Goal: Information Seeking & Learning: Learn about a topic

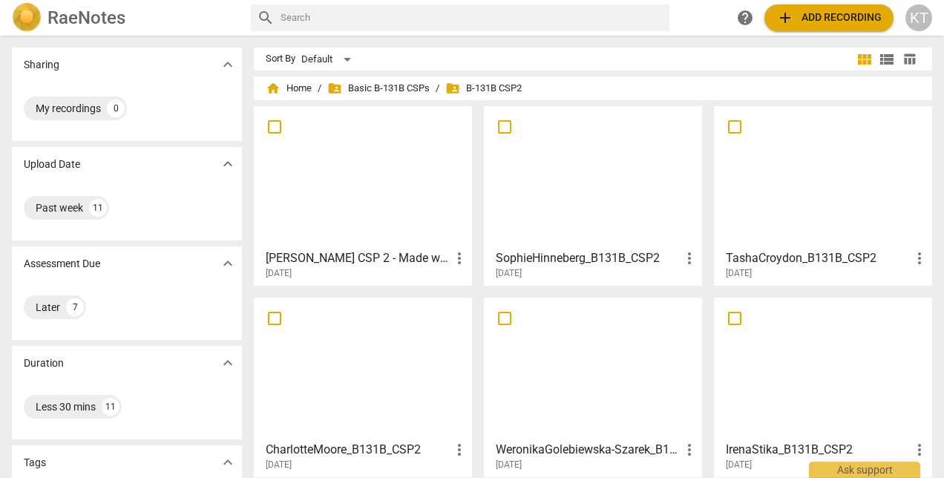
click at [822, 15] on span "add Add recording" at bounding box center [828, 18] width 105 height 18
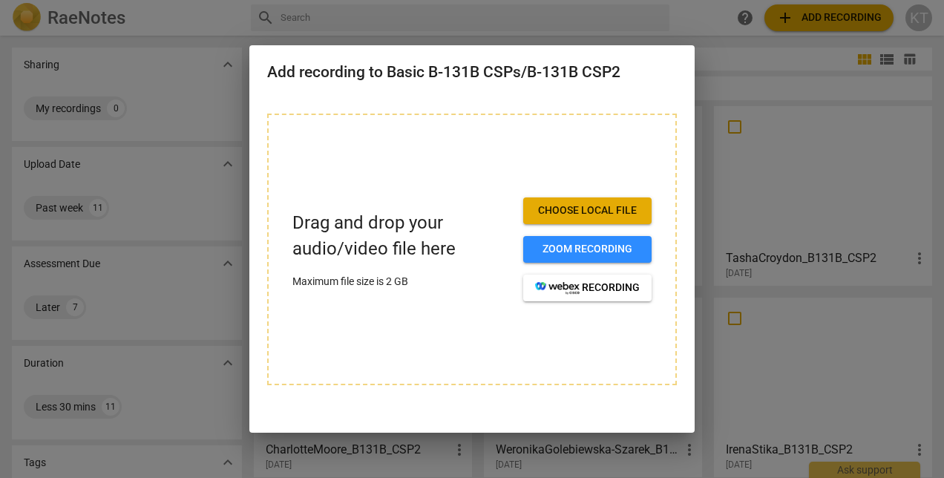
click at [596, 208] on span "Choose local file" at bounding box center [587, 210] width 105 height 15
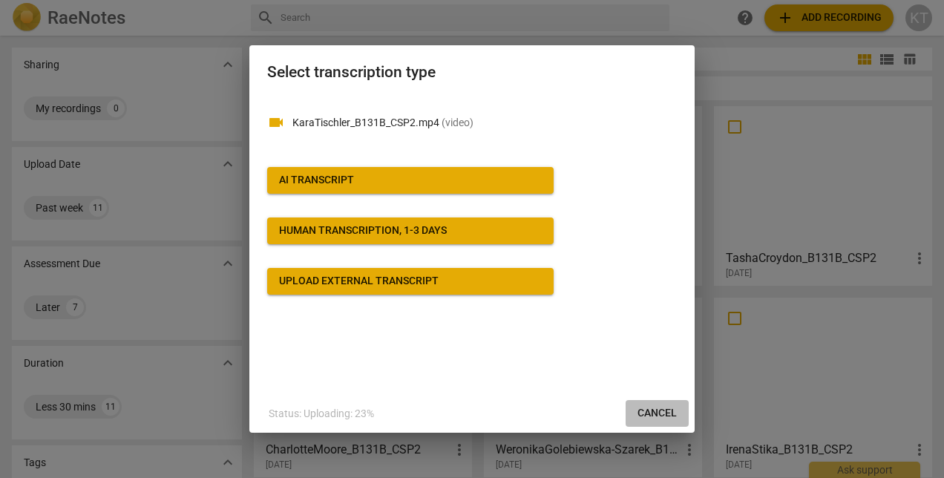
click at [653, 412] on span "Cancel" at bounding box center [656, 413] width 39 height 15
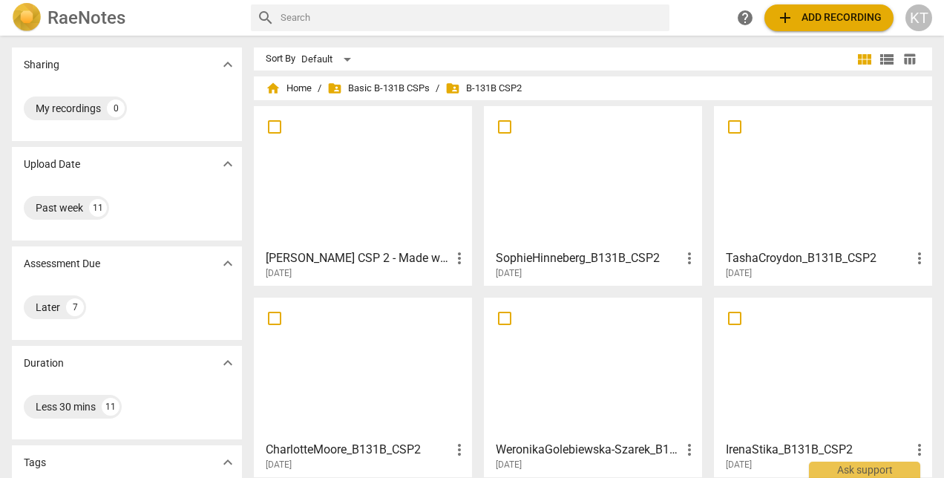
click at [808, 16] on span "add Add recording" at bounding box center [828, 18] width 105 height 18
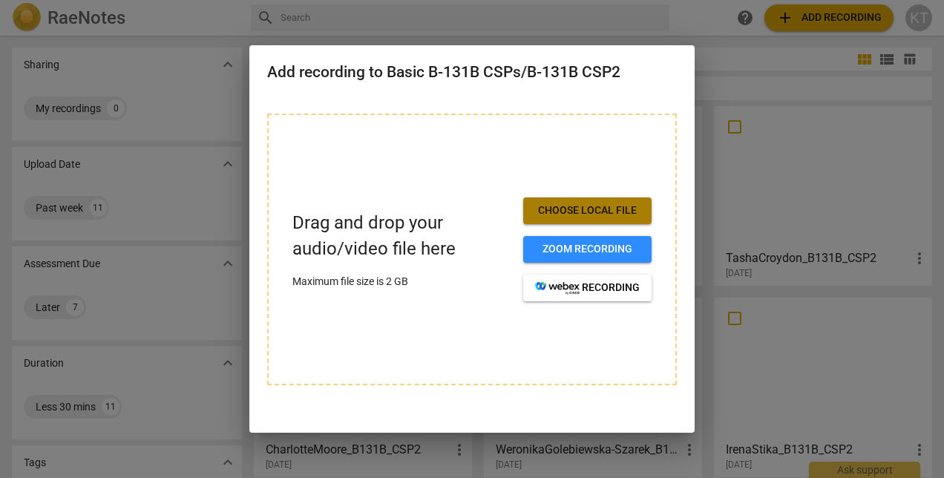
click at [579, 214] on span "Choose local file" at bounding box center [587, 210] width 105 height 15
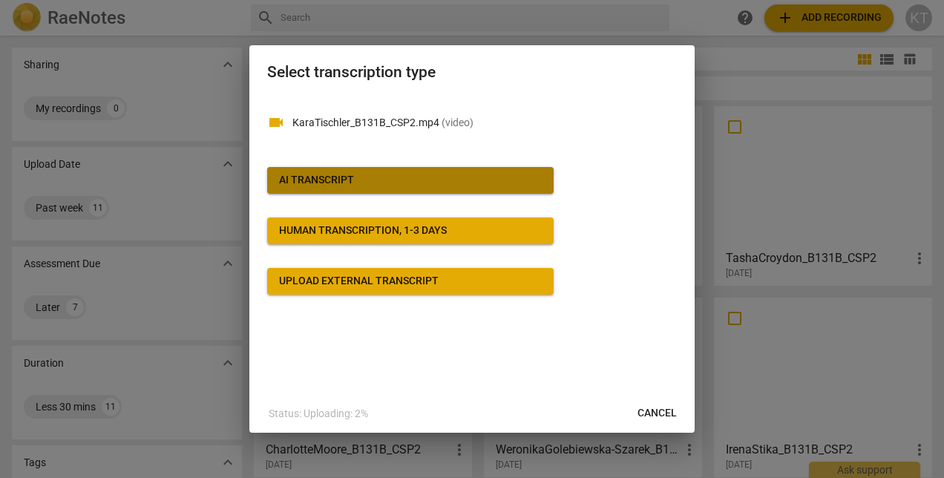
click at [372, 178] on span "AI Transcript" at bounding box center [410, 180] width 263 height 15
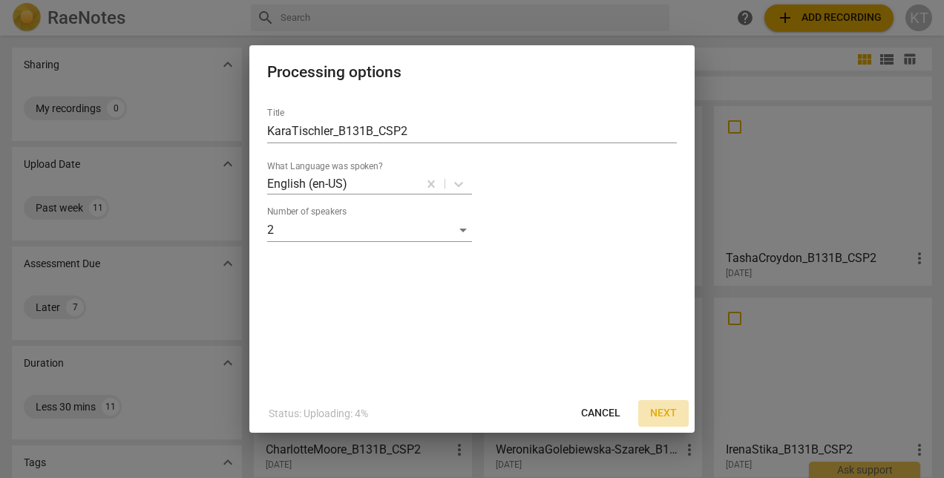
click at [660, 418] on span "Next" at bounding box center [663, 413] width 27 height 15
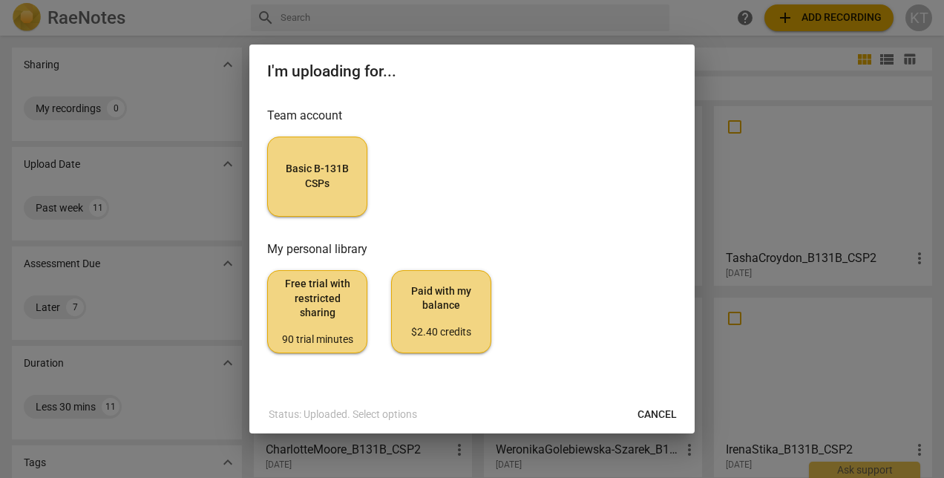
click at [604, 343] on div "Free trial with restricted sharing 90 trial minutes Paid with my balance $2.40 …" at bounding box center [471, 311] width 409 height 83
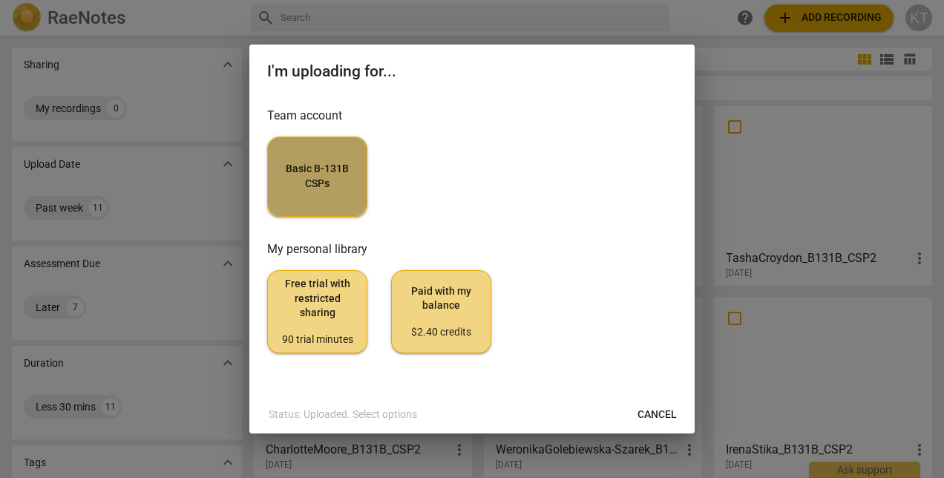
click at [330, 184] on span "Basic B-131B CSPs" at bounding box center [317, 176] width 75 height 29
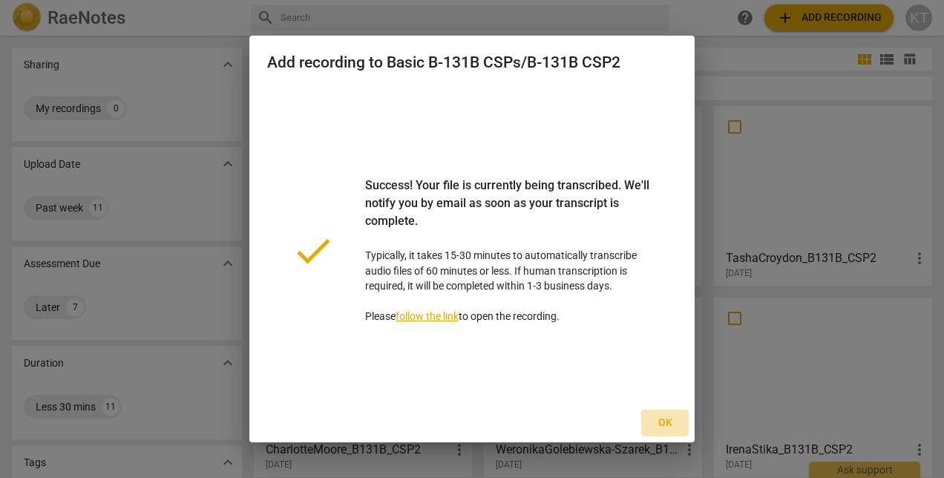
click at [662, 425] on span "Ok" at bounding box center [665, 422] width 24 height 15
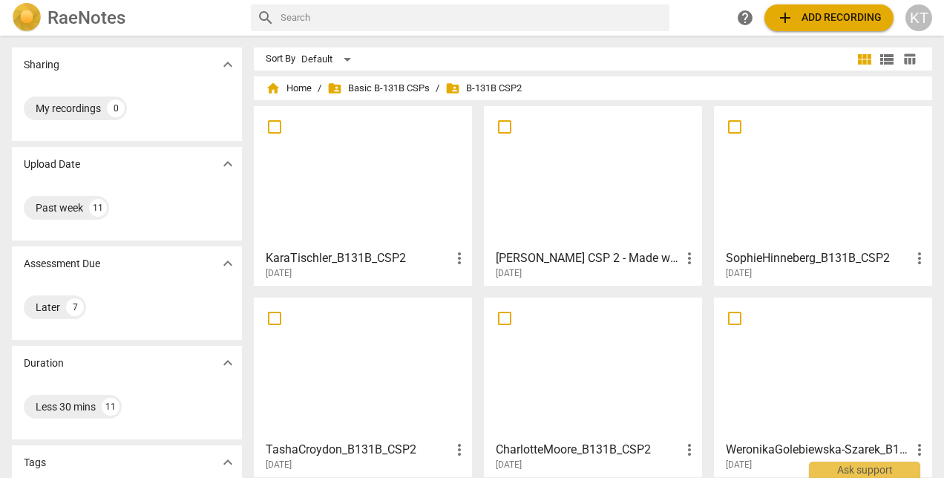
click at [686, 315] on div at bounding box center [593, 368] width 208 height 131
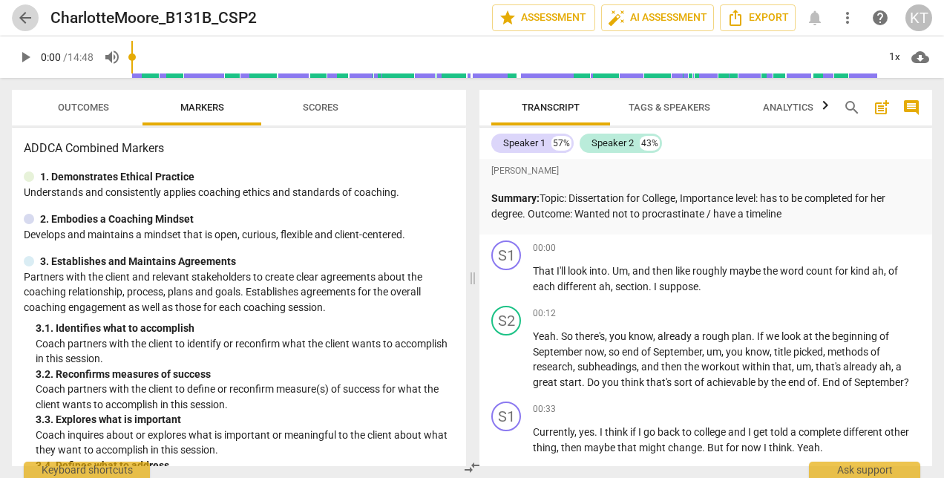
click at [24, 15] on span "arrow_back" at bounding box center [25, 18] width 18 height 18
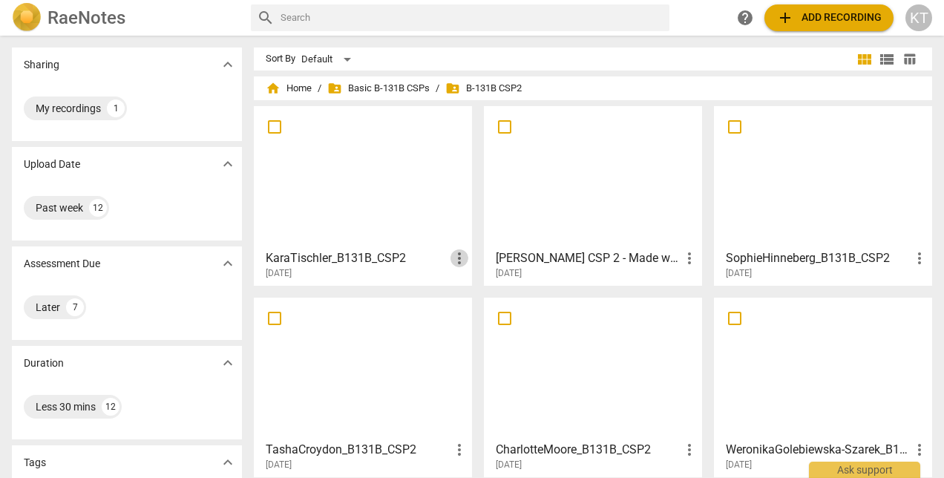
click at [458, 261] on span "more_vert" at bounding box center [459, 258] width 18 height 18
click at [368, 238] on div at bounding box center [472, 239] width 944 height 478
click at [363, 210] on div at bounding box center [363, 176] width 208 height 131
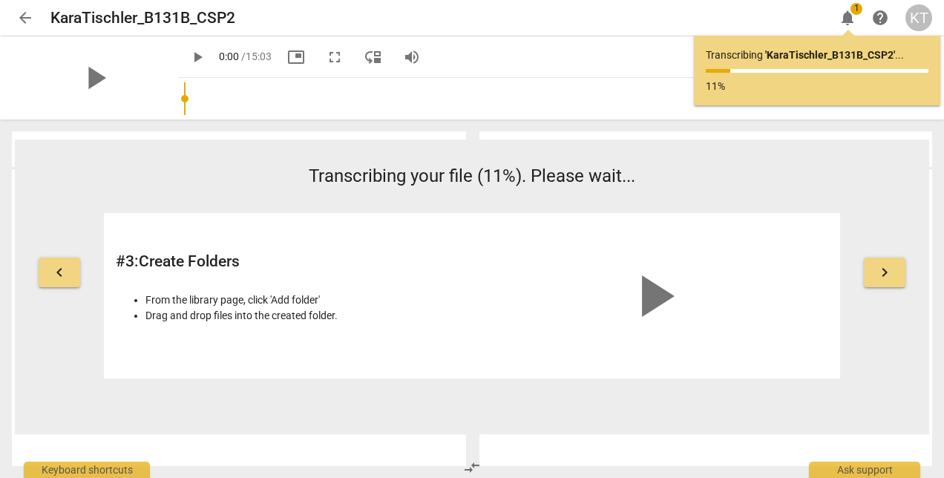
click at [865, 470] on div "Ask support" at bounding box center [864, 469] width 111 height 16
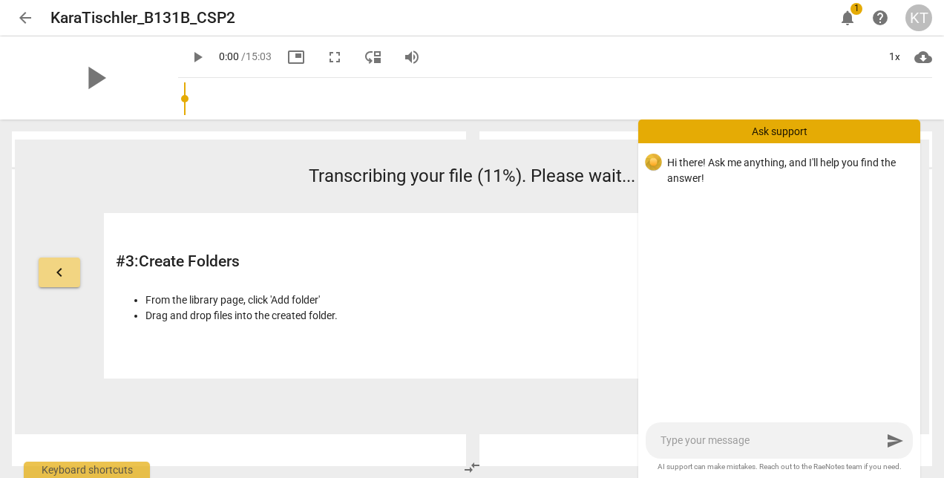
click at [785, 441] on textarea at bounding box center [770, 440] width 221 height 14
type textarea "h"
type textarea "ho"
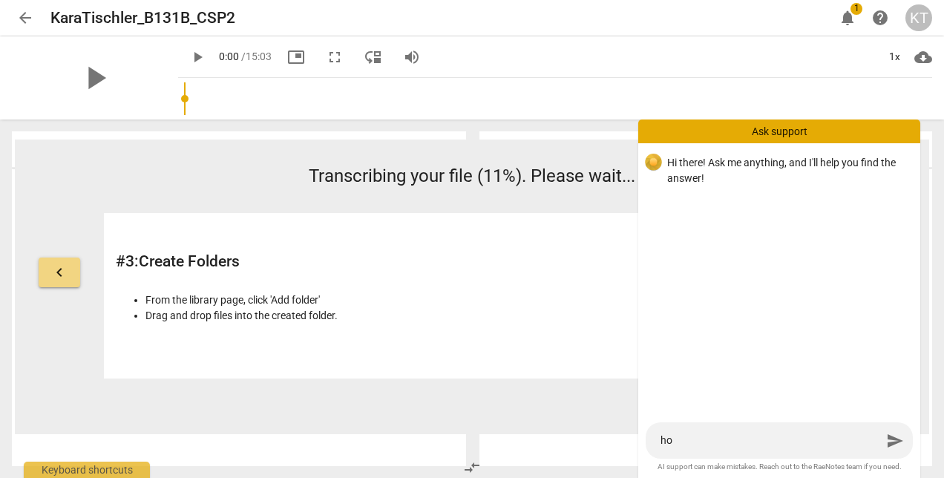
type textarea "how"
type textarea "how t"
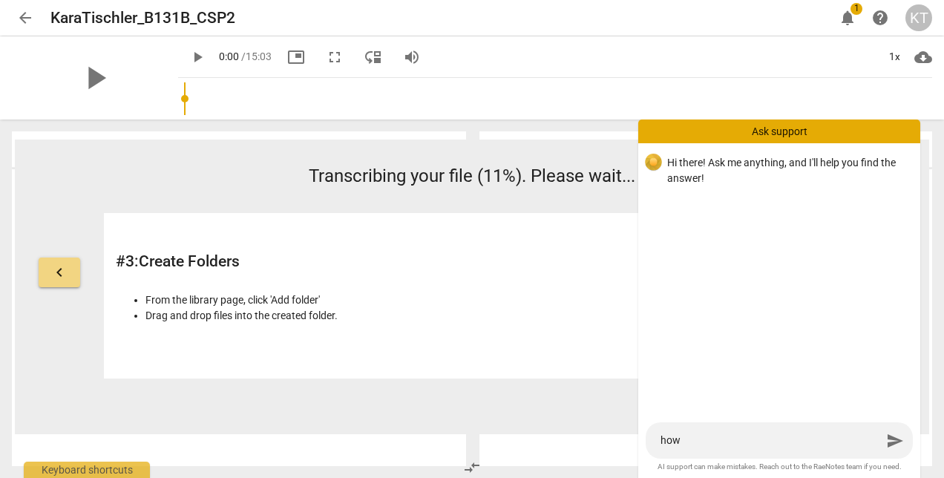
type textarea "how t"
type textarea "how"
type textarea "how d"
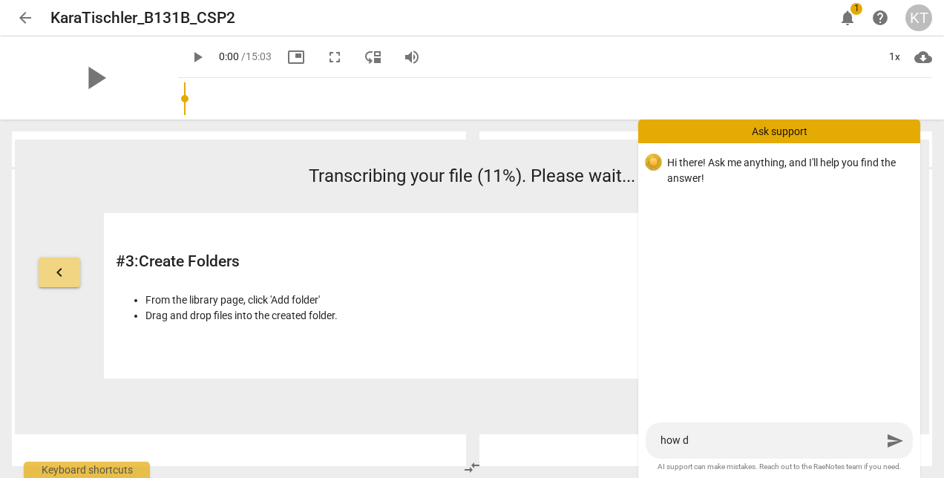
type textarea "how do"
type textarea "how do i"
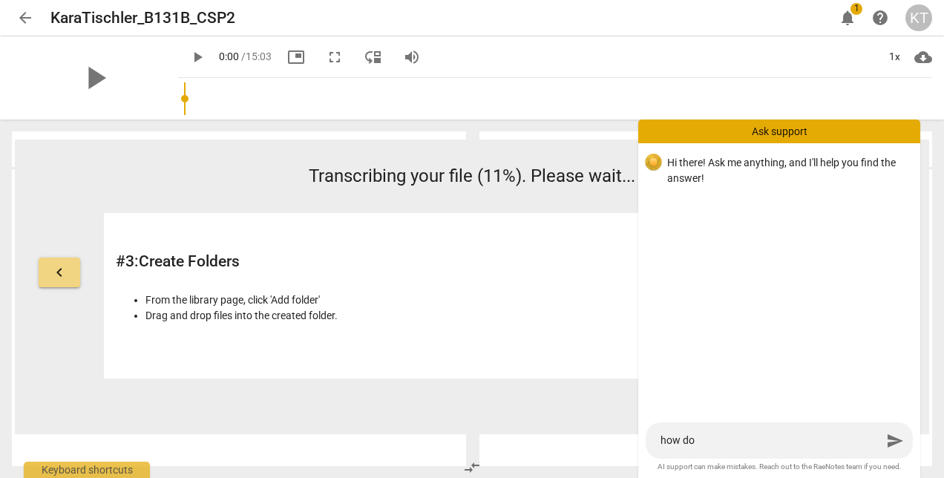
type textarea "how do i"
type textarea "how do i m"
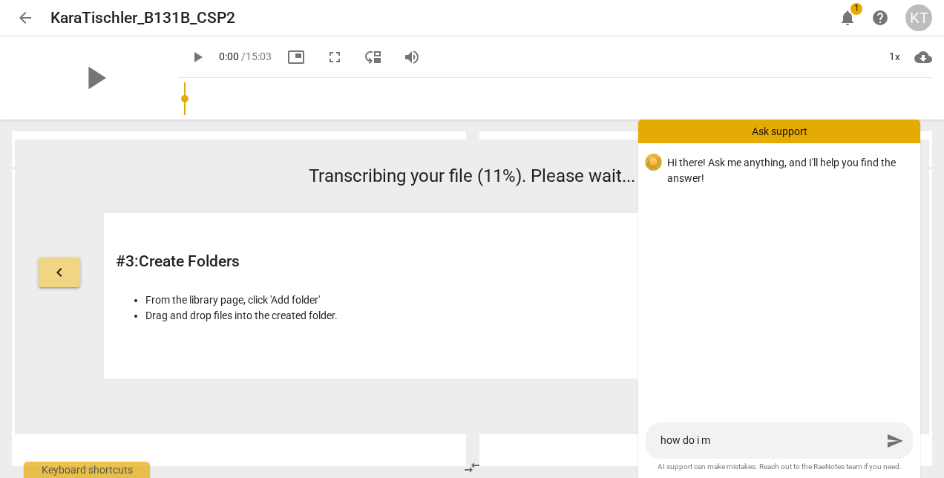
type textarea "how do i ma"
type textarea "how do i mak"
type textarea "how do i make"
type textarea "how do i make i"
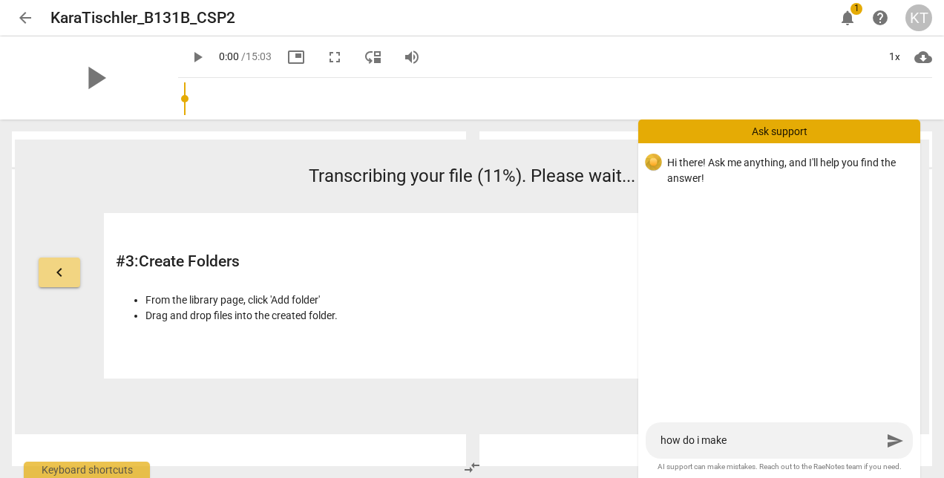
type textarea "how do i make i"
type textarea "how do i make it"
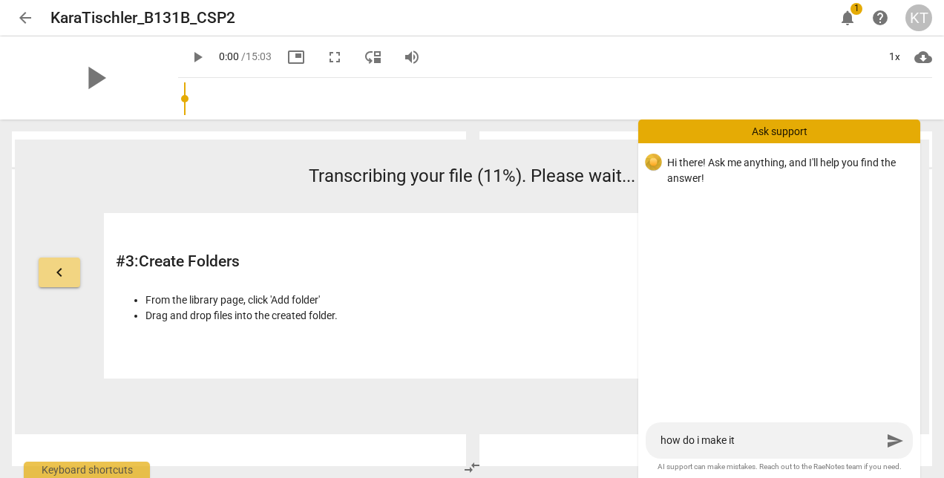
type textarea "how do i make it a"
type textarea "how do i make it an"
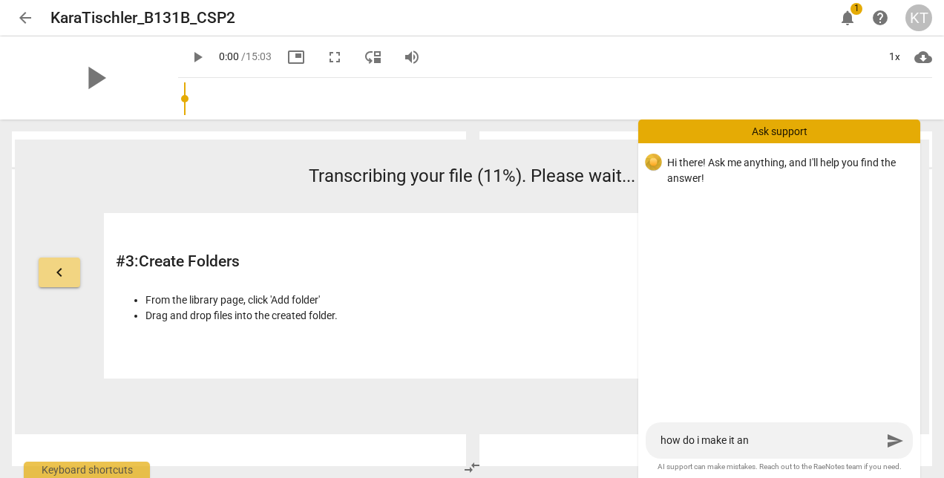
type textarea "how do i make it an"
type textarea "how do i make it an a"
type textarea "how do i make it an au"
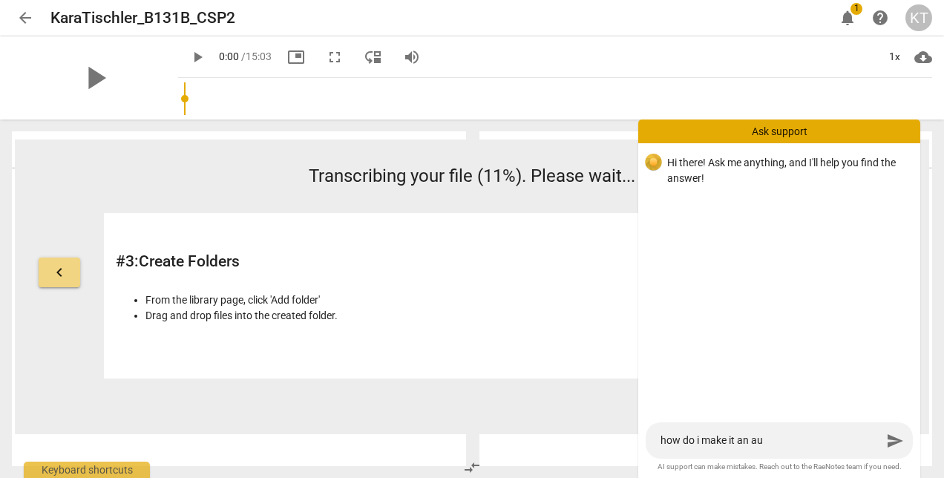
type textarea "how do i make it an aud"
type textarea "how do i make it an audi"
type textarea "how do i make it an audio"
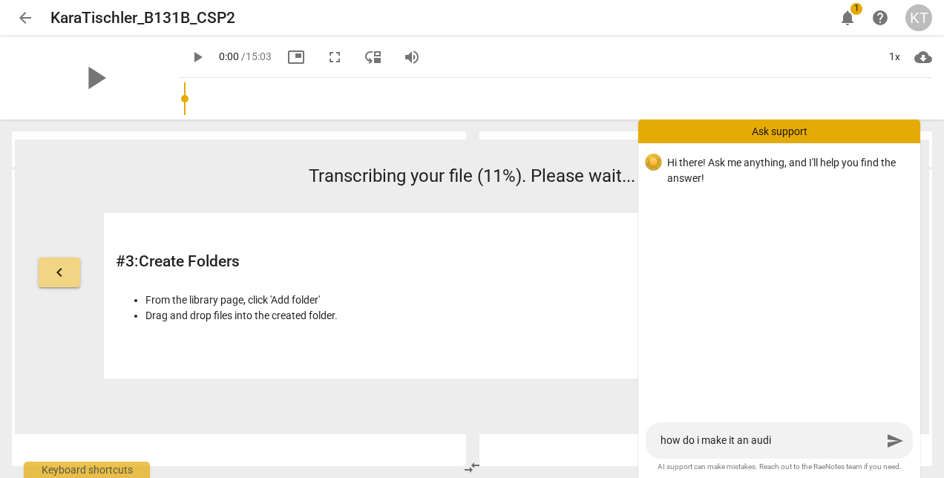
type textarea "how do i make it an audio"
type textarea "how do i make it an audio f"
type textarea "how do i make it an audio fi"
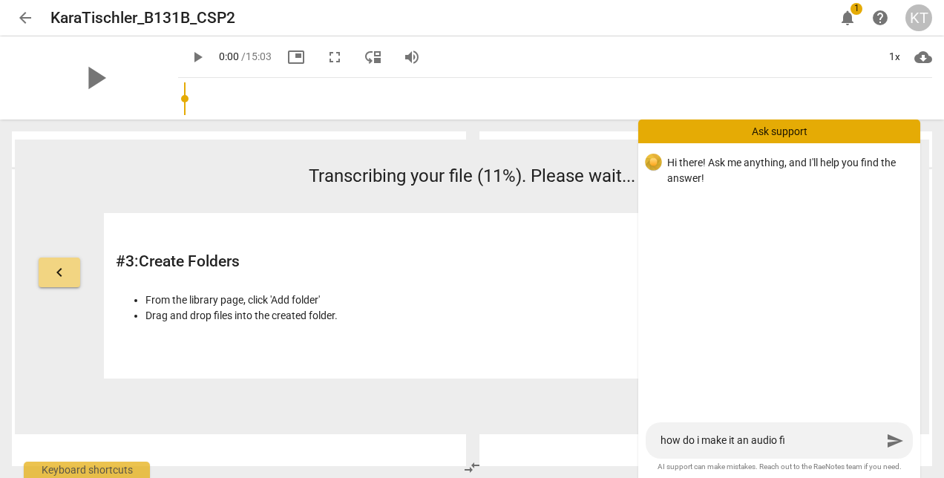
type textarea "how do i make it an audio fil"
type textarea "how do i make it an audio file"
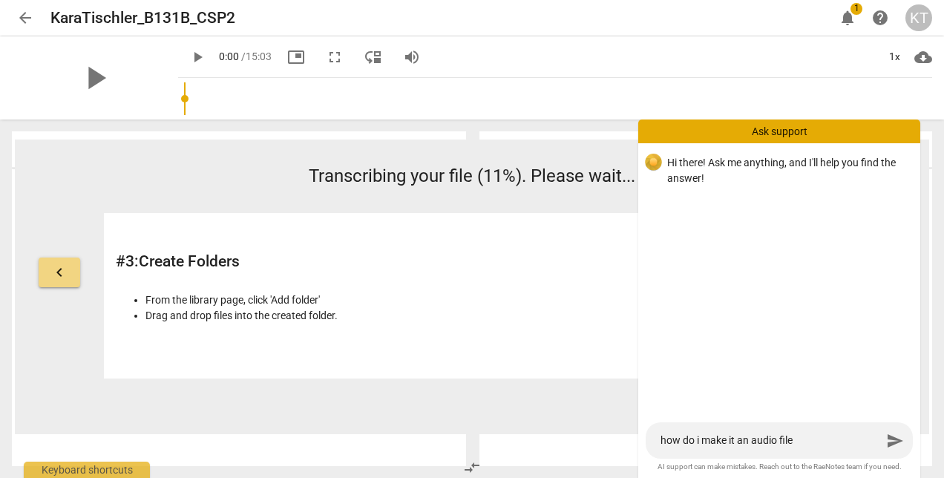
type textarea "how do i make it an audio file"
type textarea "how do i make it an audio file i"
type textarea "how do i make it an audio file in"
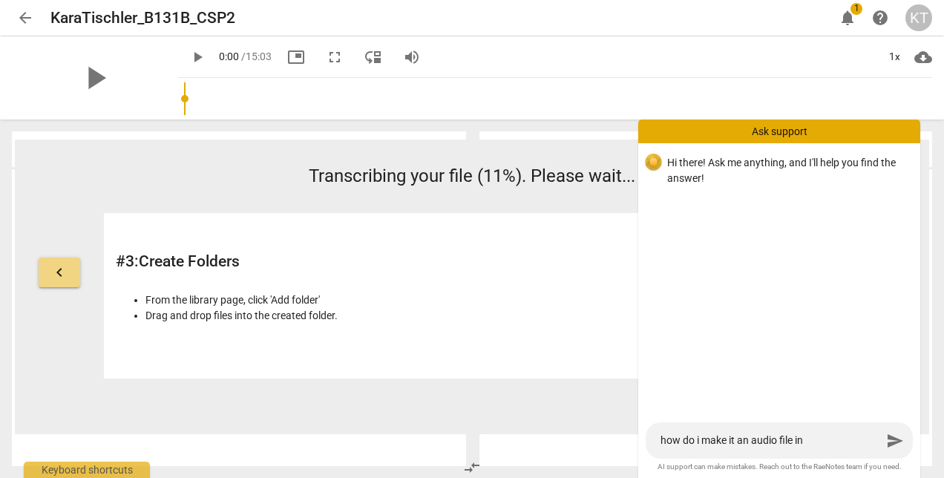
type textarea "how do i make it an audio file ins"
type textarea "how do i make it an audio file inst"
type textarea "how do i make it an audio file inste"
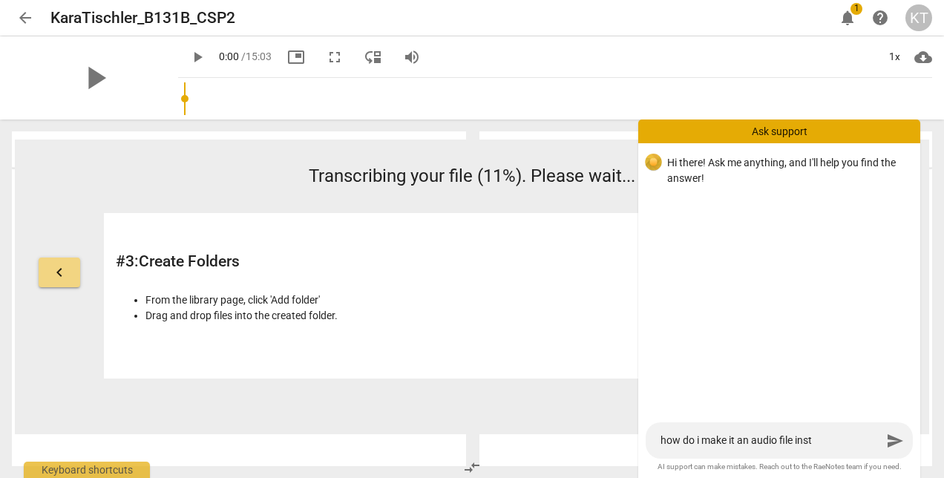
type textarea "how do i make it an audio file inste"
type textarea "how do i make it an audio file instea"
type textarea "how do i make it an audio file instead"
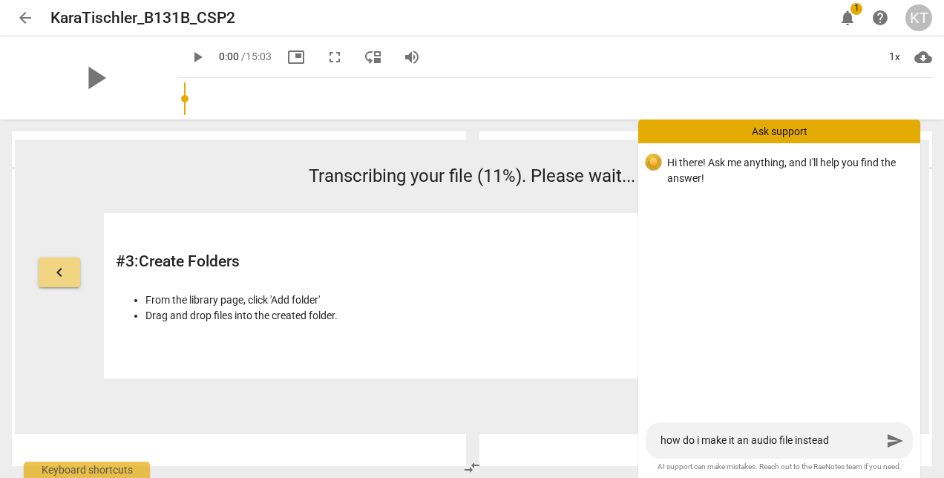
type textarea "how do i make it an audio file instead"
type textarea "how do i make it an audio file instead o"
type textarea "how do i make it an audio file instead of"
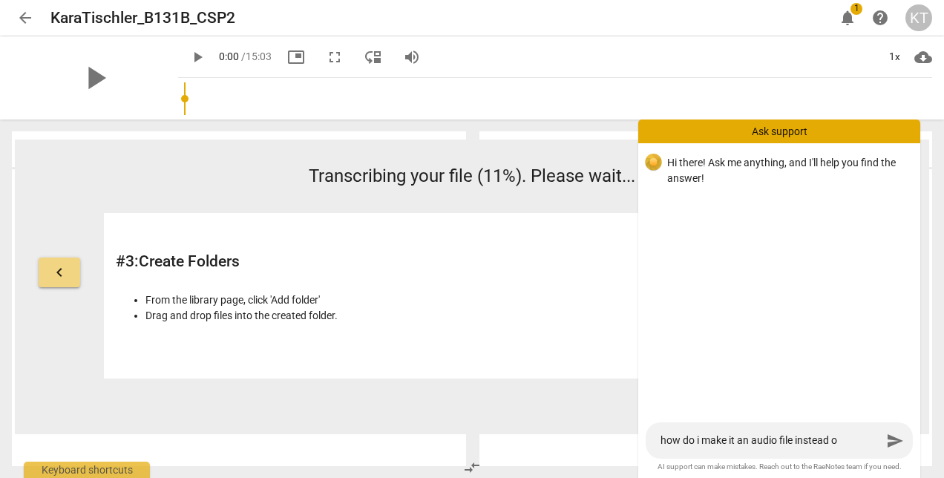
type textarea "how do i make it an audio file instead of"
type textarea "how do i make it an audio file instead of v"
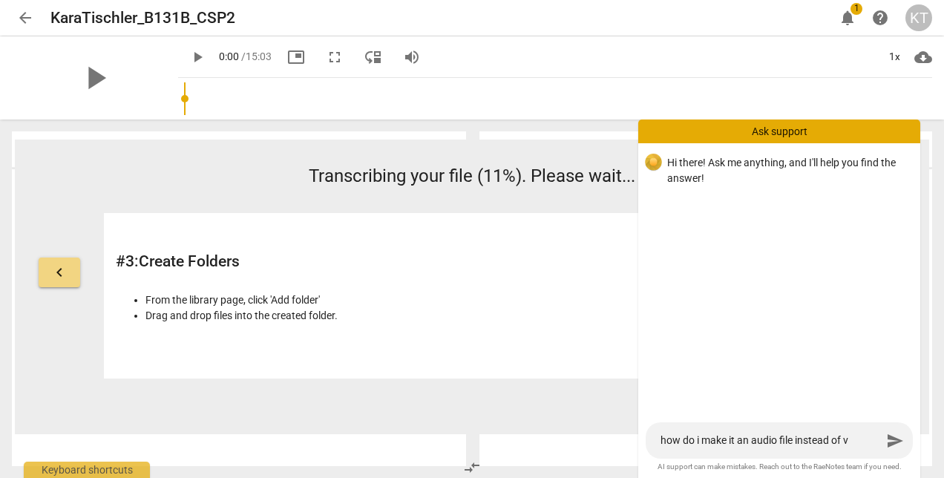
type textarea "how do i make it an audio file instead of vi"
type textarea "how do i make it an audio file instead of vid"
type textarea "how do i make it an audio file instead of vide"
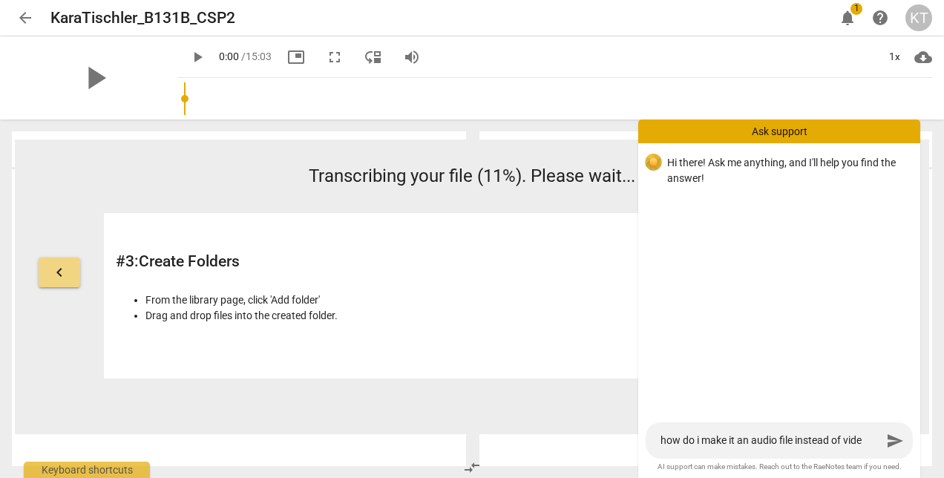
type textarea "how do i make it an audio file instead of video"
type textarea "how do i make it an audio file instead of video?"
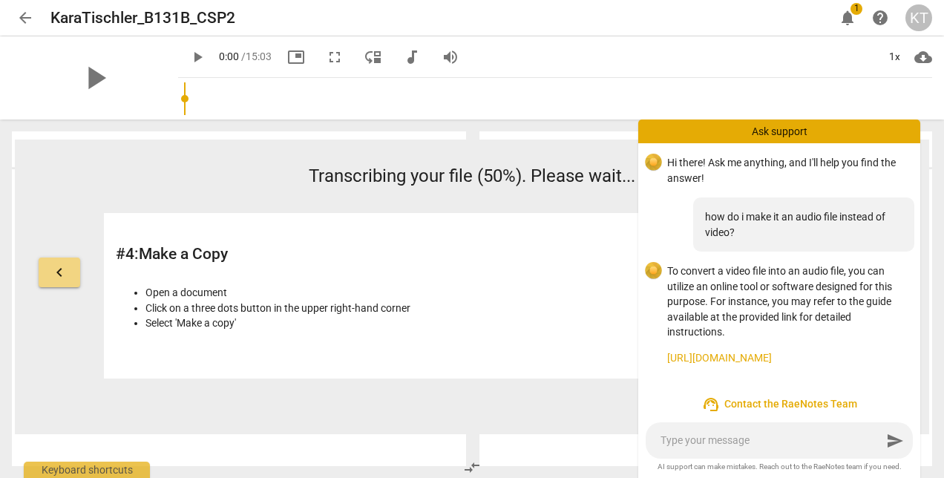
scroll to position [2, 0]
click at [791, 350] on link "https://www.raenotes.com/help/transcription_download_audio.html" at bounding box center [787, 358] width 241 height 16
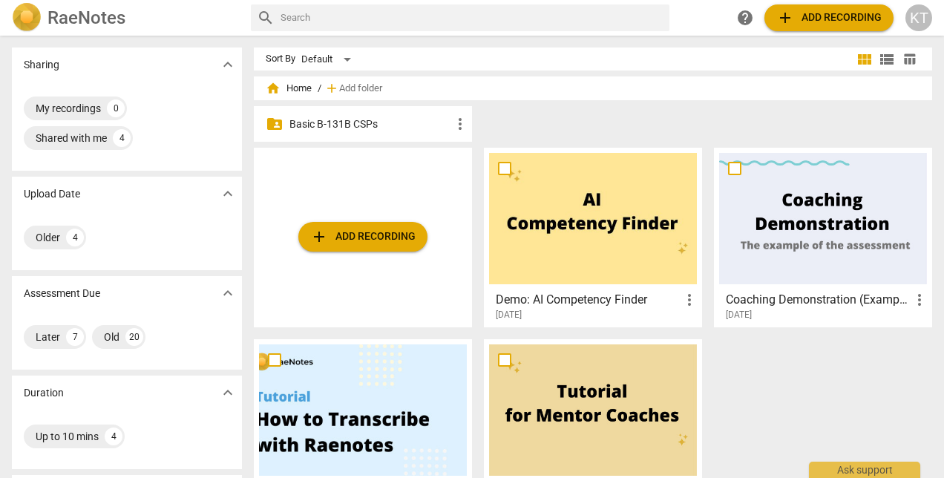
click at [350, 128] on p "Basic B-131B CSPs" at bounding box center [370, 124] width 162 height 16
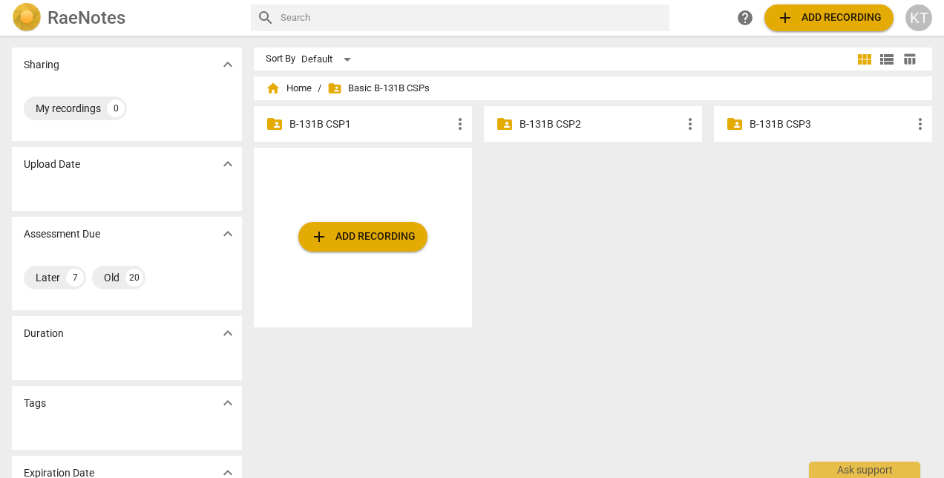
click at [565, 120] on p "B-131B CSP2" at bounding box center [600, 124] width 162 height 16
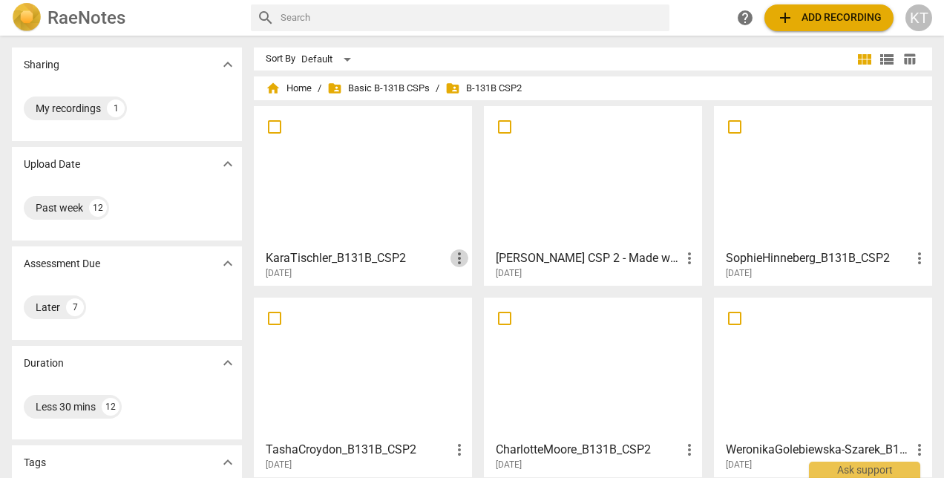
click at [453, 257] on span "more_vert" at bounding box center [459, 258] width 18 height 18
click at [399, 255] on div at bounding box center [472, 239] width 944 height 478
click at [89, 105] on div "My recordings" at bounding box center [68, 108] width 65 height 15
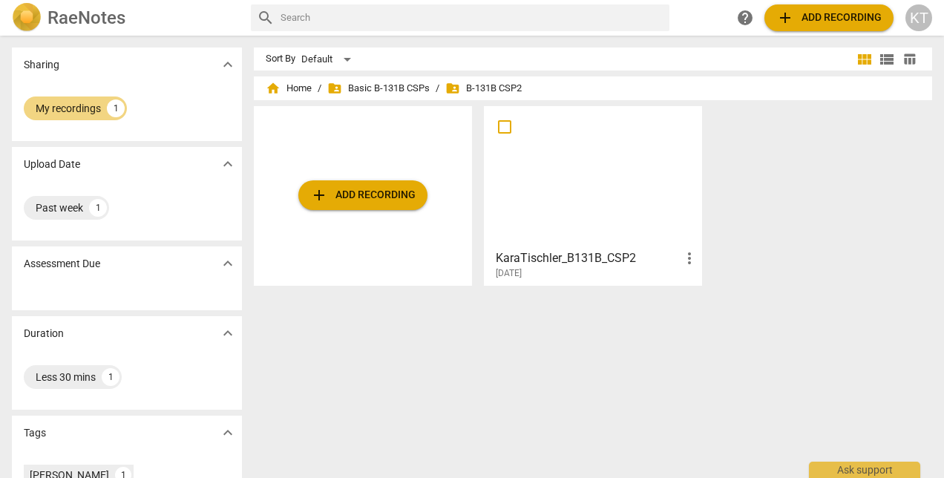
click at [397, 87] on span "folder_shared Basic B-131B CSPs" at bounding box center [378, 88] width 102 height 15
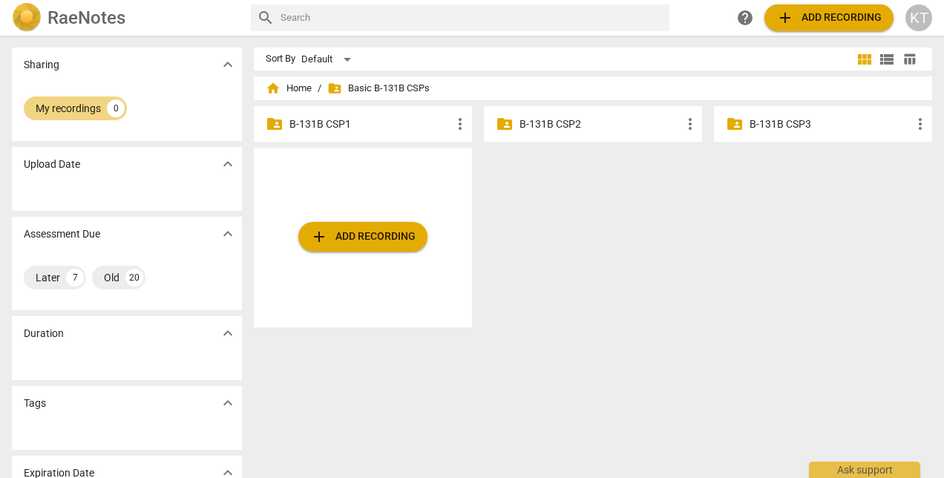
click at [547, 124] on p "B-131B CSP2" at bounding box center [600, 124] width 162 height 16
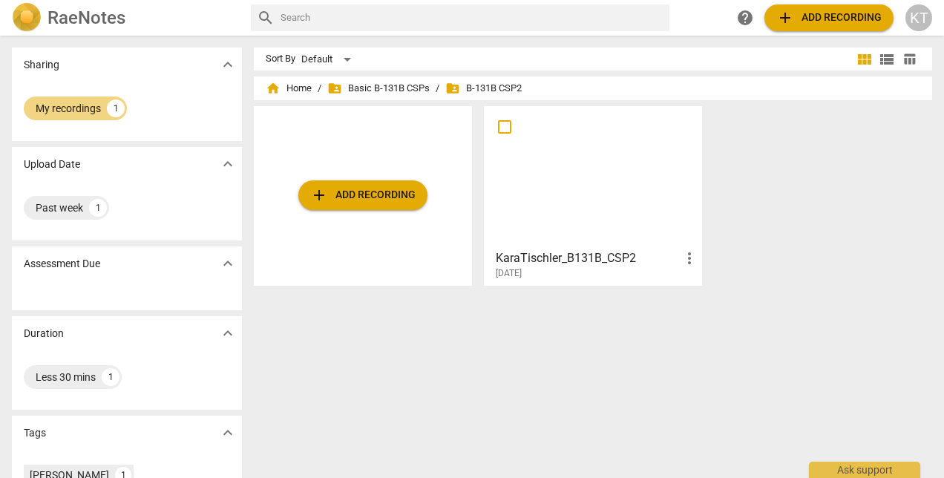
click at [575, 255] on h3 "KaraTischler_B131B_CSP2" at bounding box center [588, 258] width 185 height 18
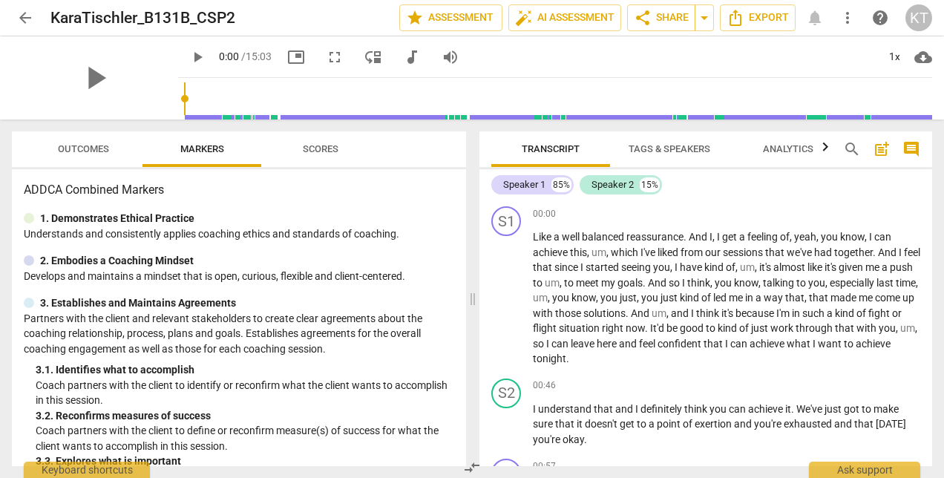
click at [95, 151] on span "Outcomes" at bounding box center [83, 148] width 51 height 11
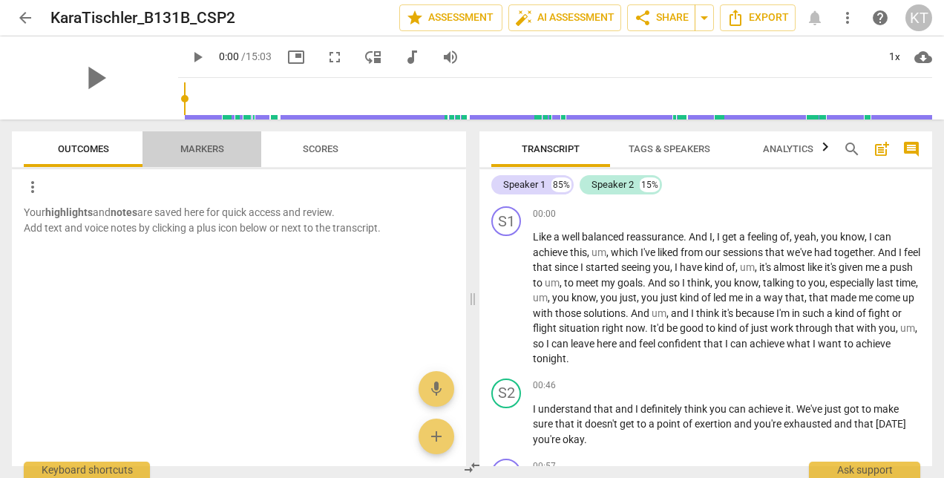
click at [208, 154] on span "Markers" at bounding box center [202, 148] width 44 height 11
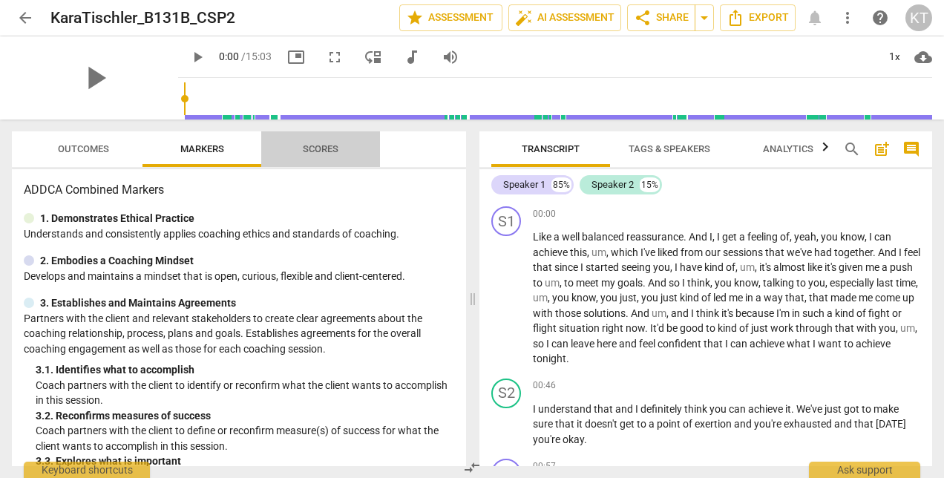
click at [307, 153] on span "Scores" at bounding box center [321, 148] width 36 height 11
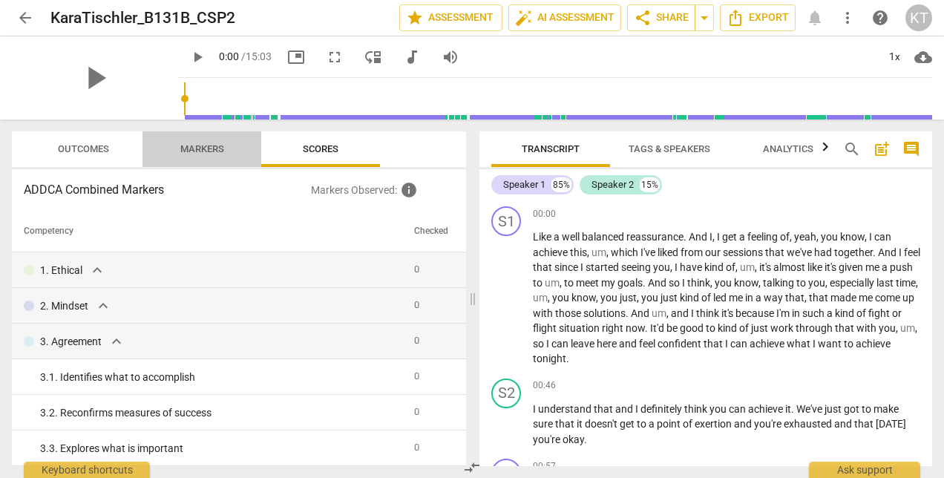
click at [207, 150] on span "Markers" at bounding box center [202, 148] width 44 height 11
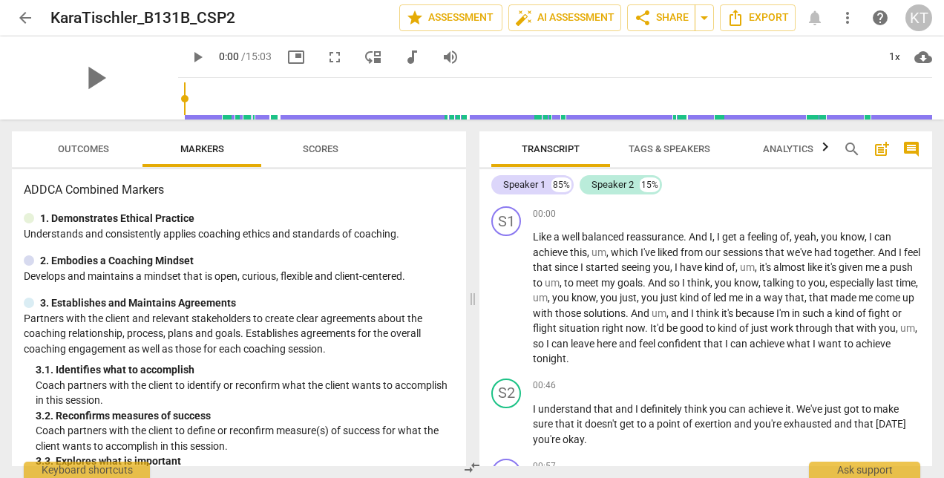
click at [855, 466] on div "Ask support" at bounding box center [864, 469] width 111 height 16
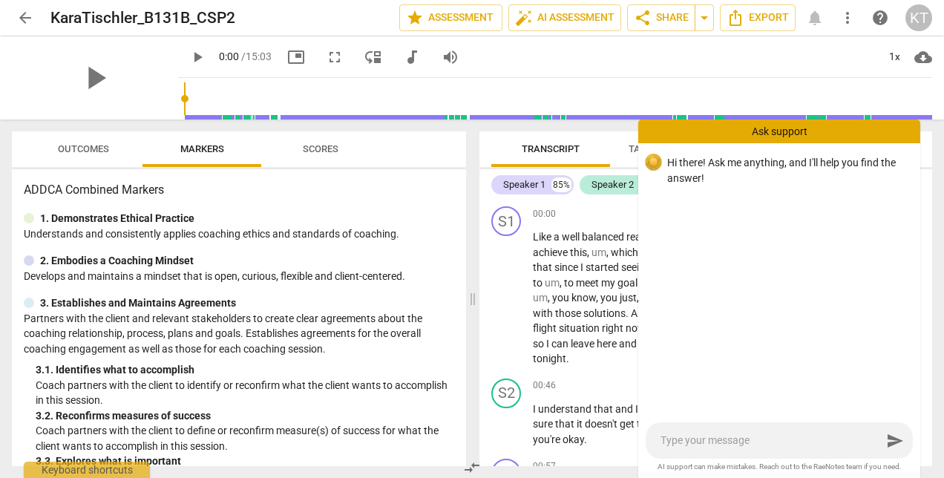
type textarea "T"
type textarea "Tr"
type textarea "T"
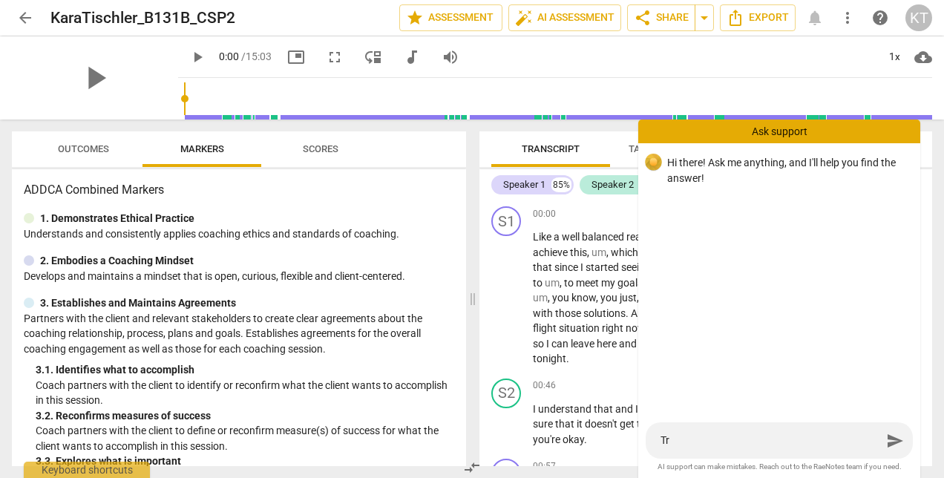
type textarea "T"
type textarea "Tu"
type textarea "Tur"
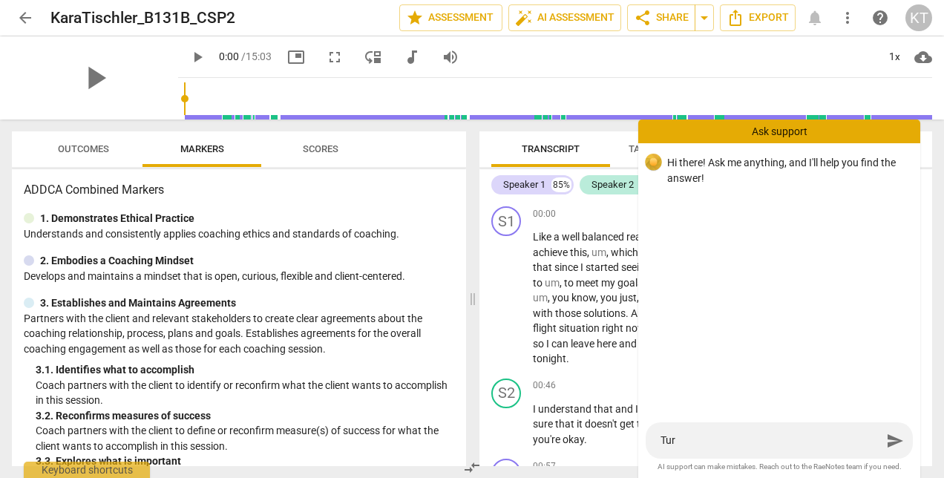
type textarea "Turn"
type textarea "Turn v"
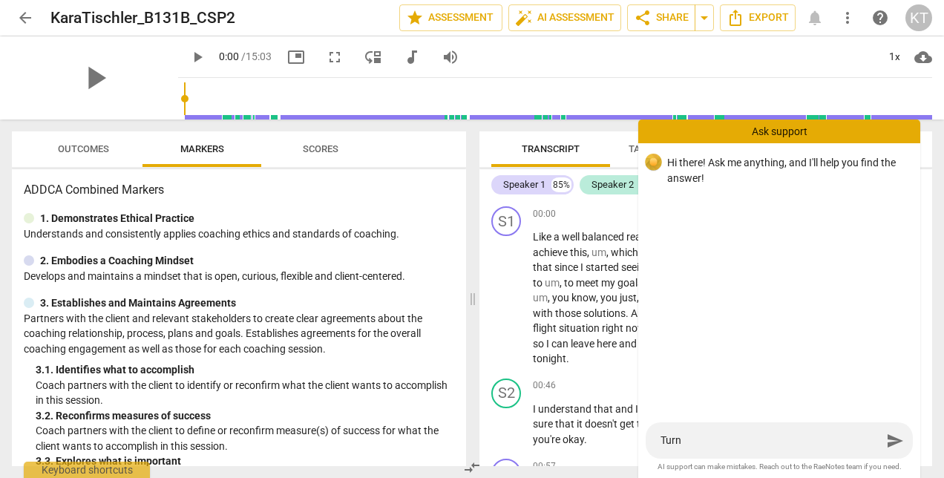
type textarea "Turn v"
type textarea "Turn vi"
type textarea "Turn vid"
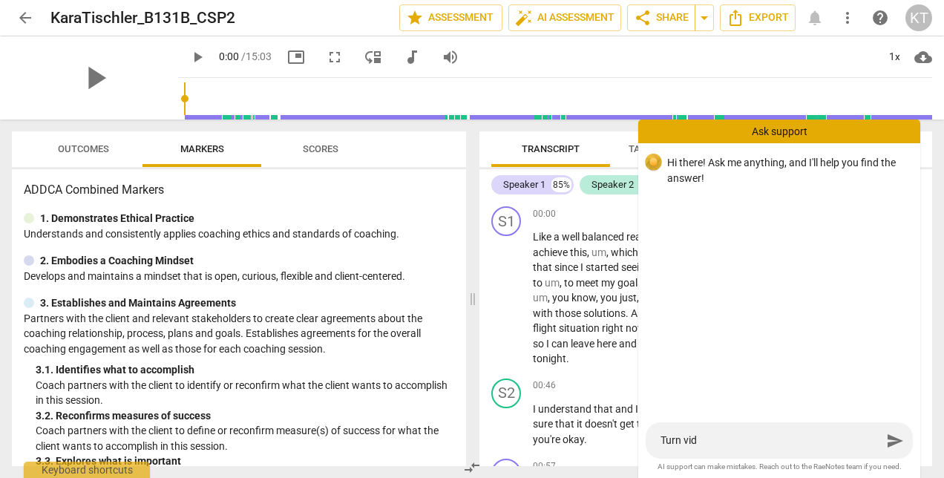
type textarea "Turn vide"
type textarea "Turn video"
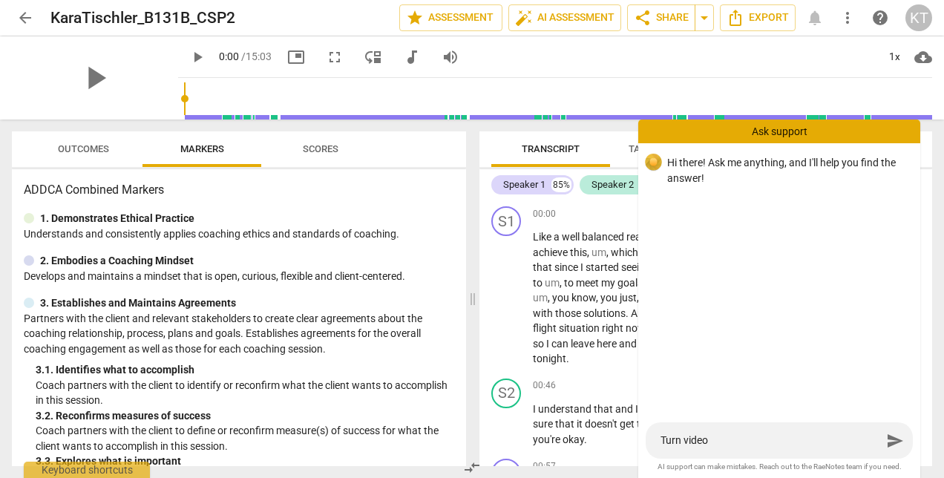
type textarea "Turn video"
type textarea "Turn video o"
type textarea "Turn video of"
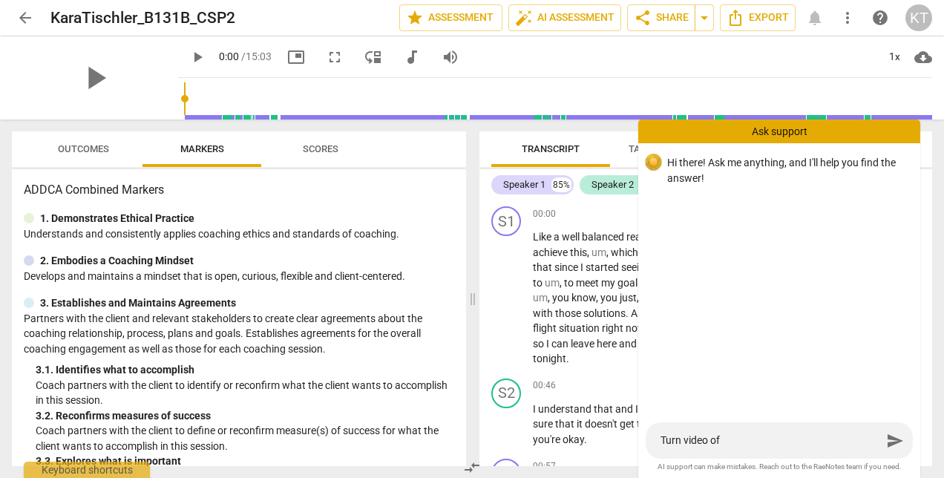
type textarea "Turn video off"
type textarea "Turn video off a"
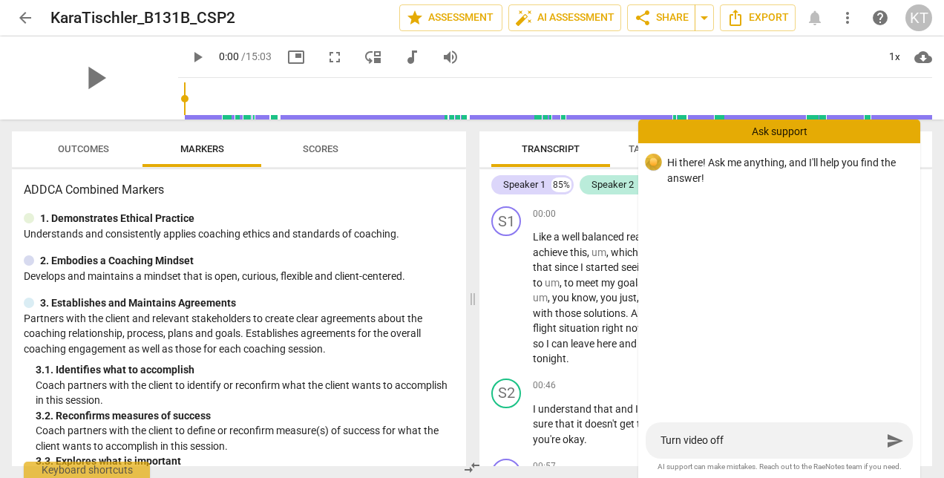
type textarea "Turn video off a"
type textarea "Turn video off an"
type textarea "Turn video off and"
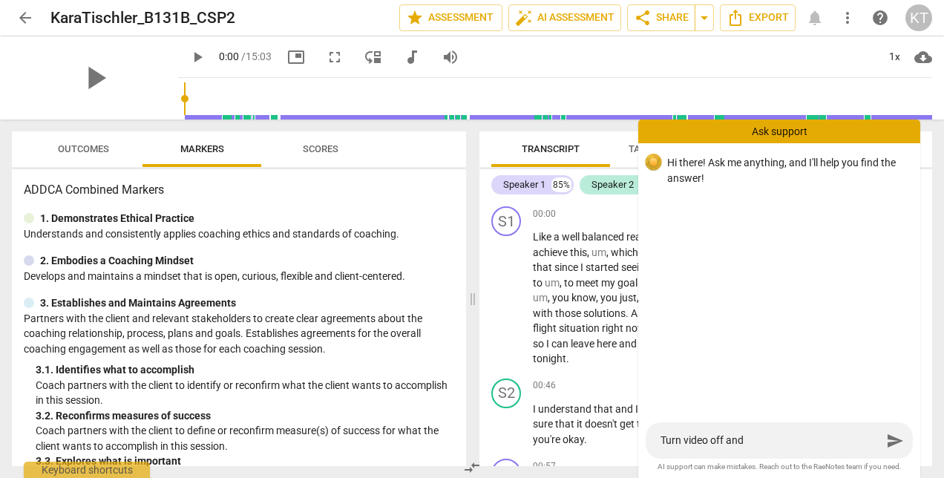
type textarea "Turn video off and"
type textarea "Turn video off and m"
type textarea "Turn video off and ma"
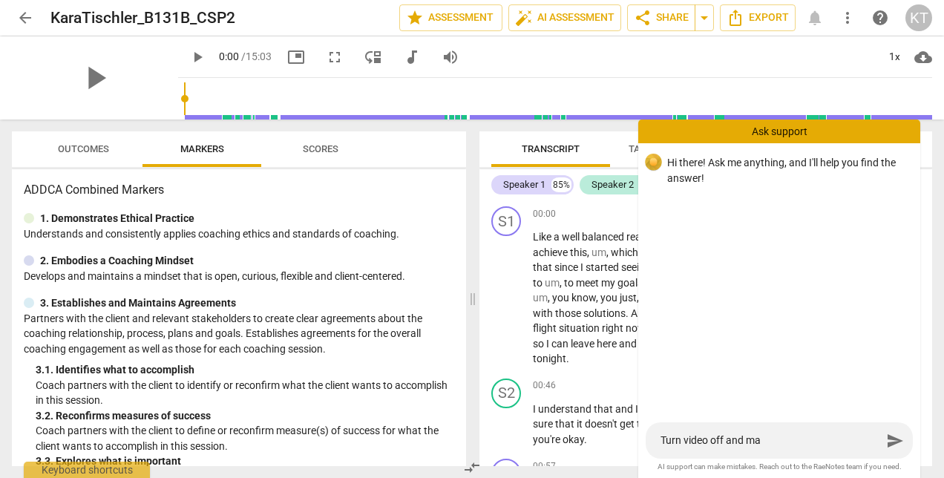
type textarea "Turn video off and mak"
type textarea "Turn video off and make"
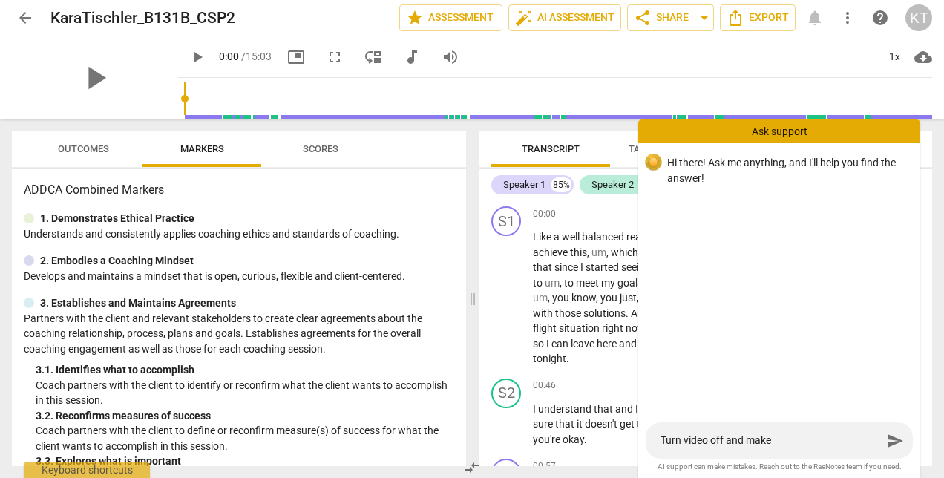
type textarea "Turn video off and make i"
type textarea "Turn video off and make in"
type textarea "Turn video off and make int"
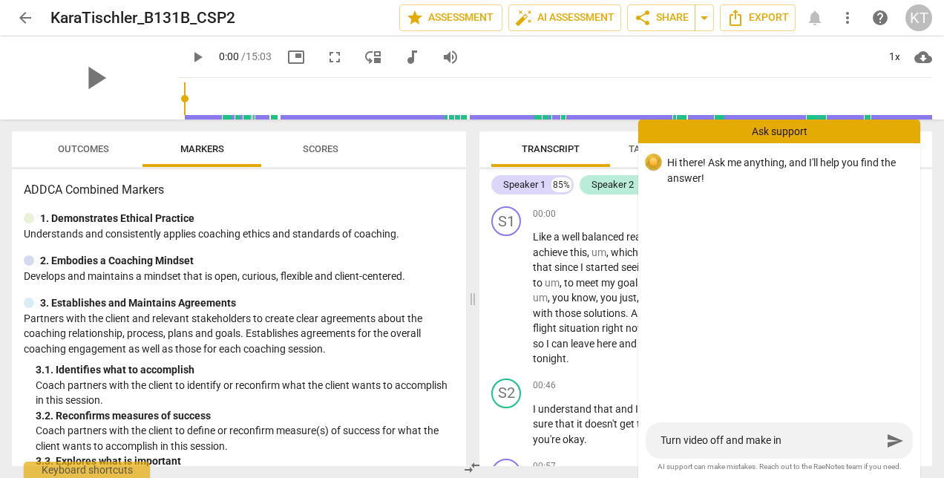
type textarea "Turn video off and make int"
type textarea "Turn video off and make into"
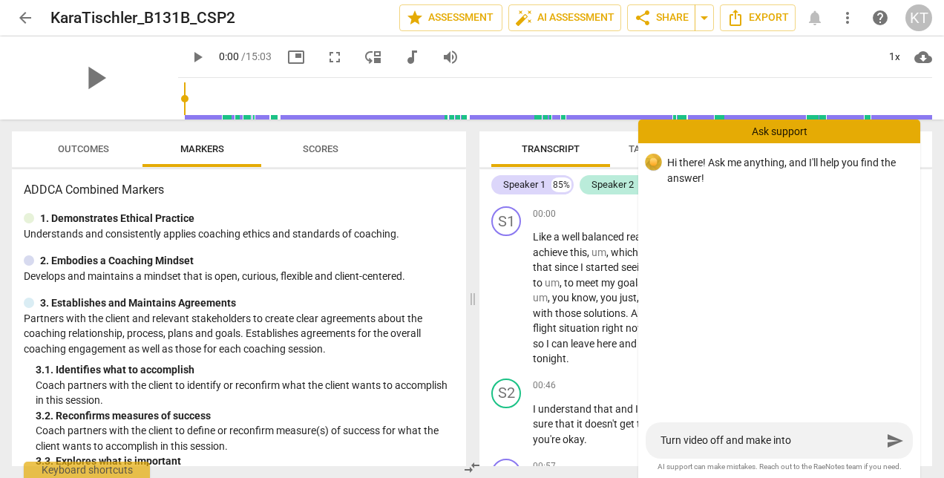
type textarea "Turn video off and make into a"
type textarea "Turn video off and make into au"
type textarea "Turn video off and make into aud"
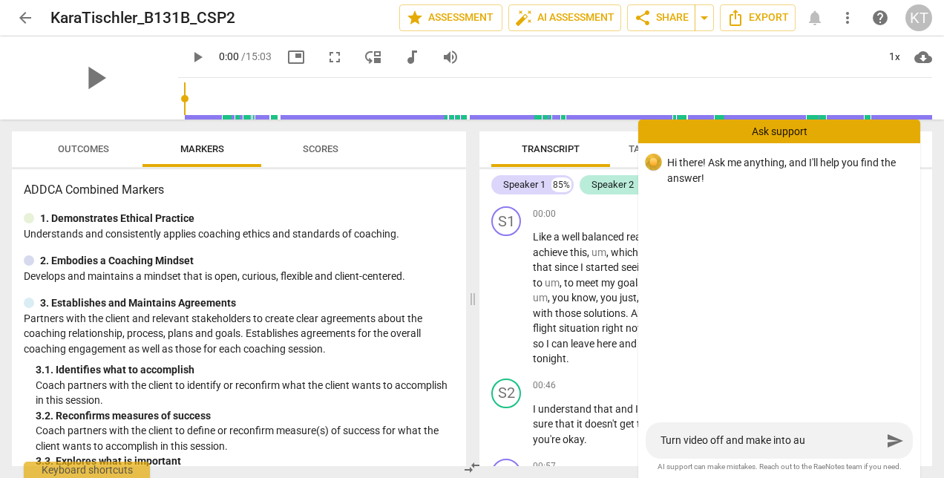
type textarea "Turn video off and make into aud"
type textarea "Turn video off and make into audi"
type textarea "Turn video off and make into audio"
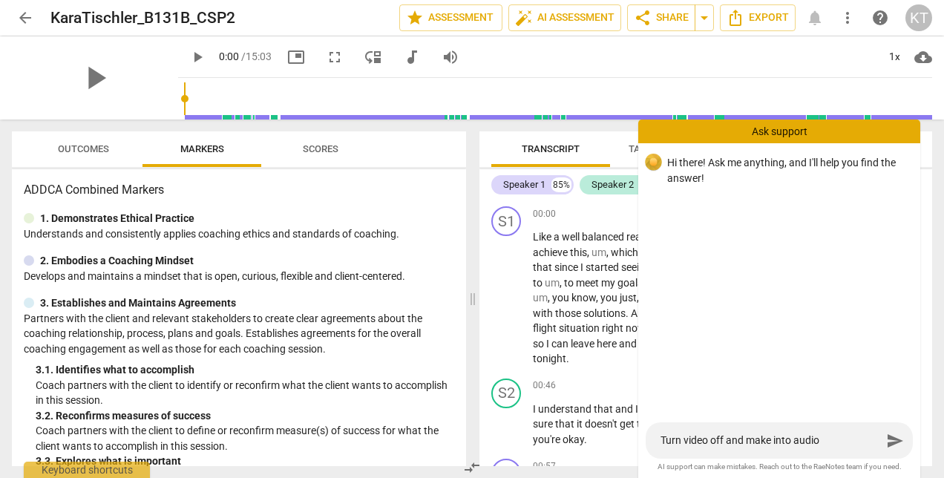
type textarea "Turn video off and make into audio"
type textarea "Turn video off and make into audio o"
type textarea "Turn video off and make into audio on"
type textarea "Turn video off and make into audio onl"
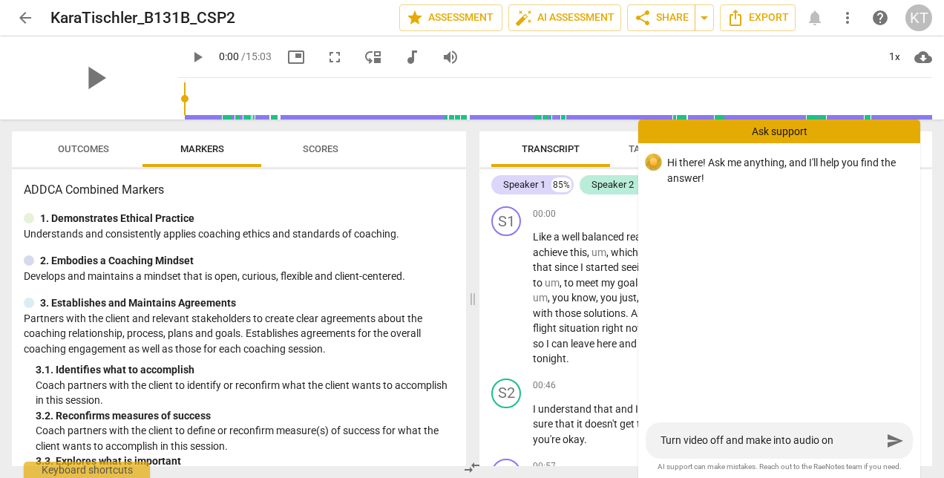
type textarea "Turn video off and make into audio onl"
type textarea "Turn video off and make into audio onli"
type textarea "Turn video off and make into audio onlin"
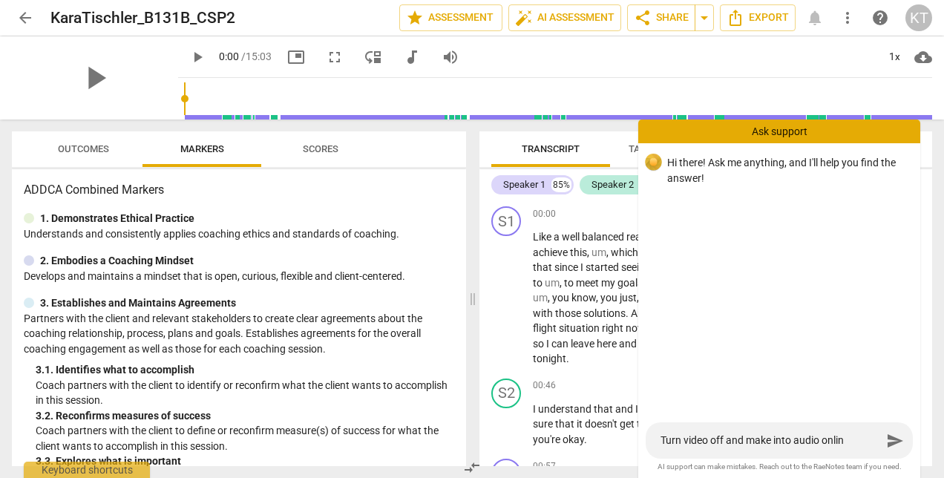
type textarea "Turn video off and make into audio onli"
type textarea "Turn video off and make into audio onl"
type textarea "Turn video off and make into audio only"
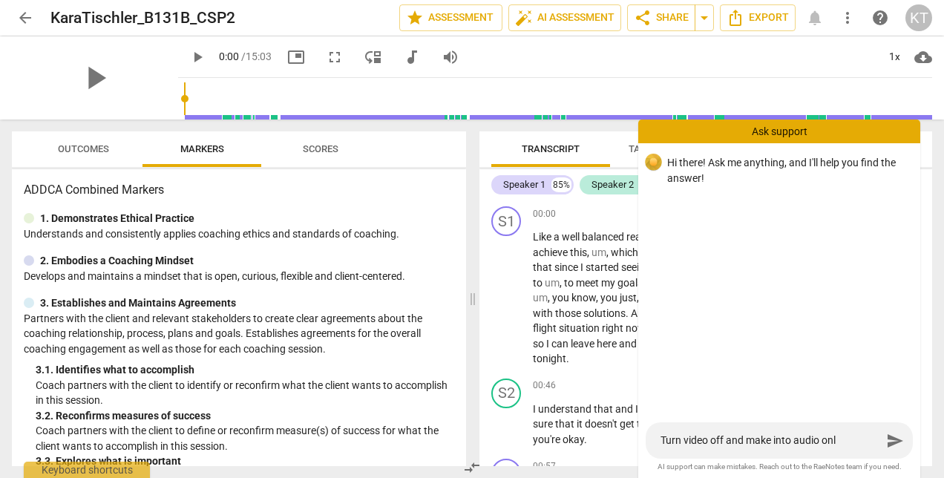
type textarea "Turn video off and make into audio only"
type textarea "Turn video off and make into audio only f"
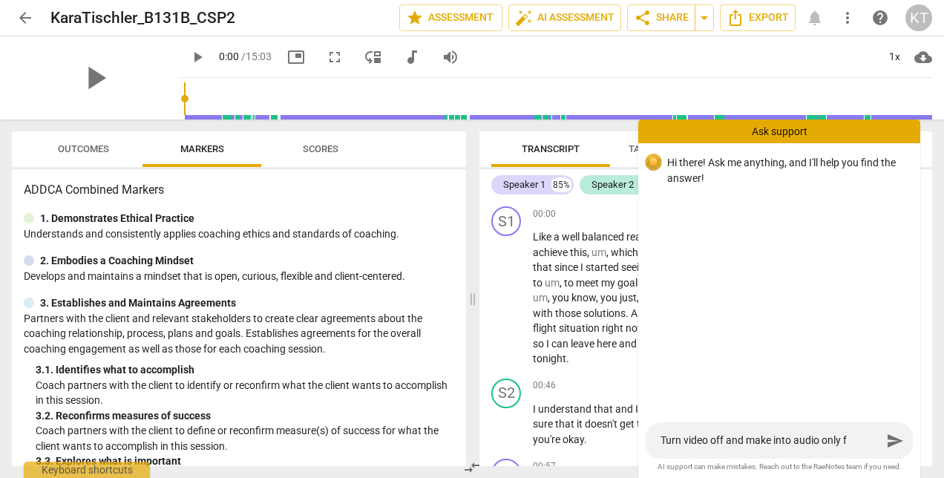
type textarea "Turn video off and make into audio only fi"
type textarea "Turn video off and make into audio only fil"
type textarea "Turn video off and make into audio only file"
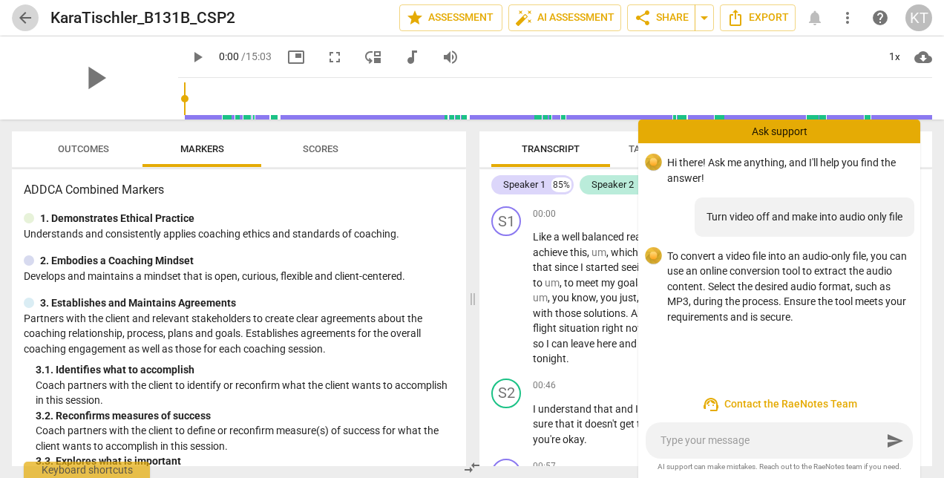
click at [25, 19] on span "arrow_back" at bounding box center [25, 18] width 18 height 18
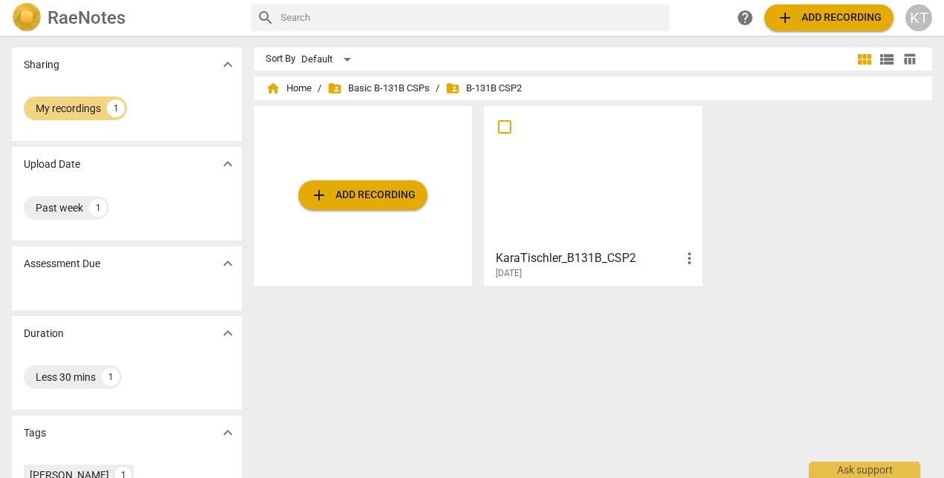
click at [109, 109] on div "1" at bounding box center [116, 108] width 18 height 18
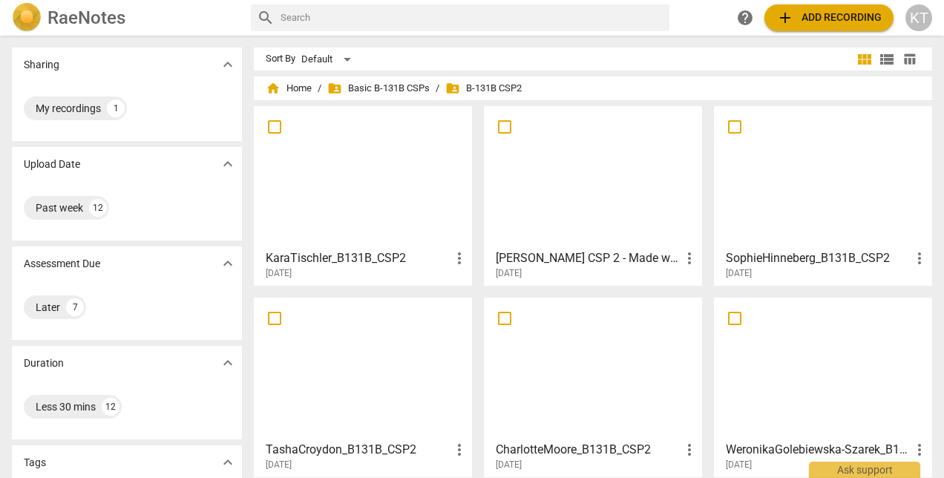
click at [375, 258] on h3 "KaraTischler_B131B_CSP2" at bounding box center [358, 258] width 185 height 18
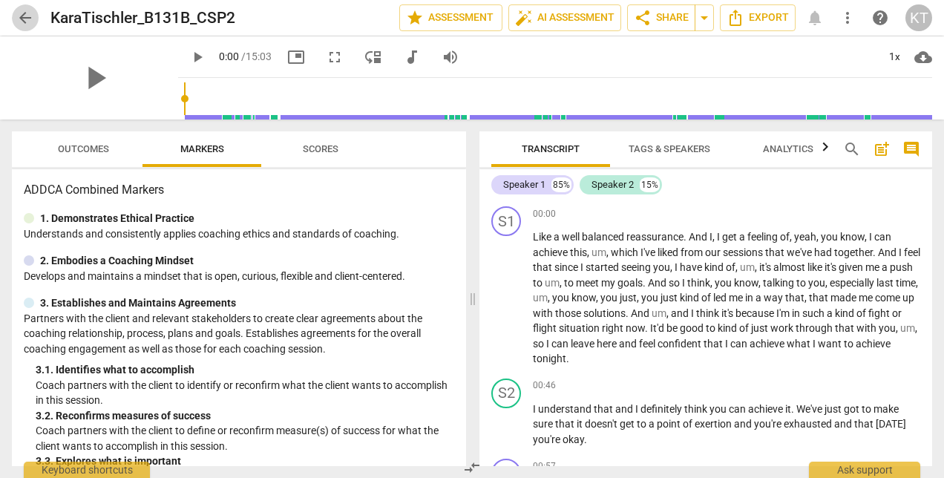
click at [25, 19] on span "arrow_back" at bounding box center [25, 18] width 18 height 18
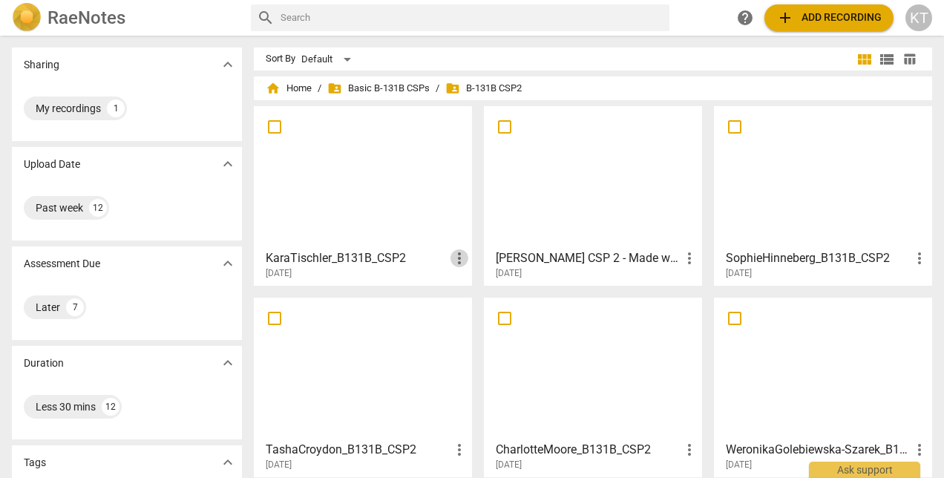
click at [457, 260] on span "more_vert" at bounding box center [459, 258] width 18 height 18
click at [375, 256] on div at bounding box center [472, 239] width 944 height 478
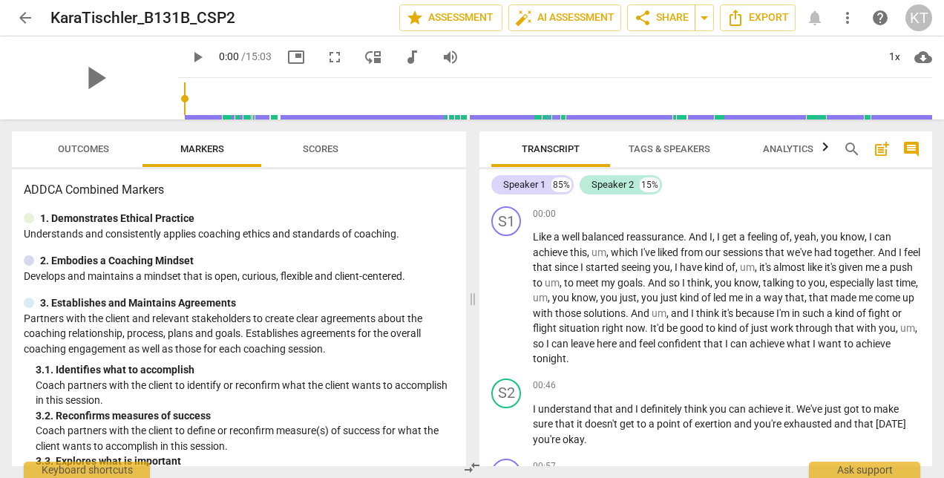
click at [31, 13] on span "arrow_back" at bounding box center [25, 18] width 18 height 18
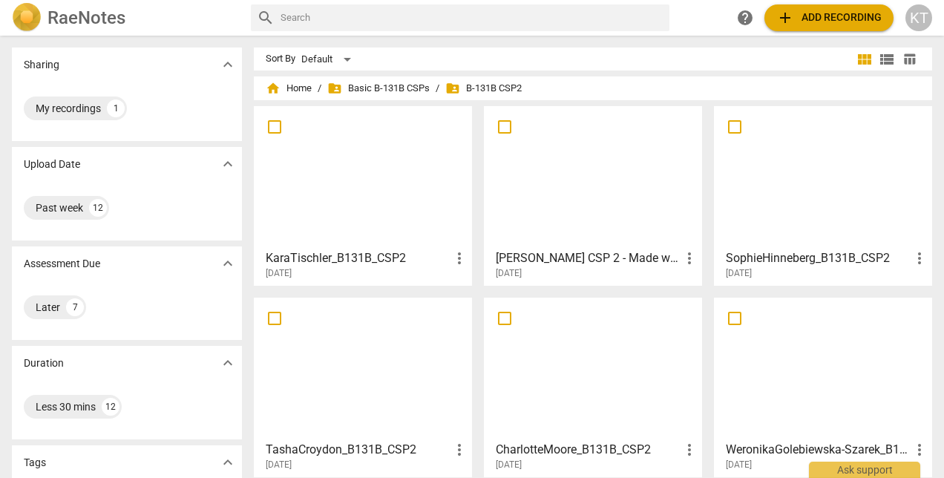
click at [564, 237] on div at bounding box center [593, 176] width 208 height 131
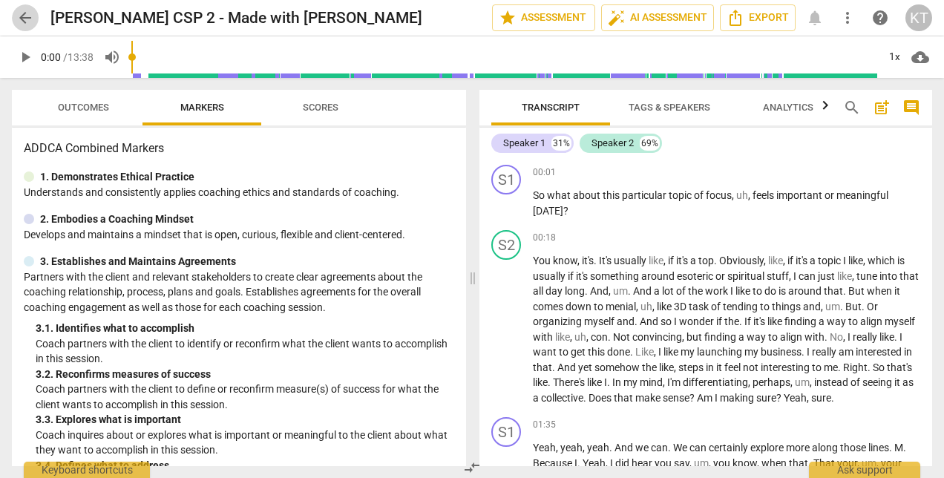
click at [21, 19] on span "arrow_back" at bounding box center [25, 18] width 18 height 18
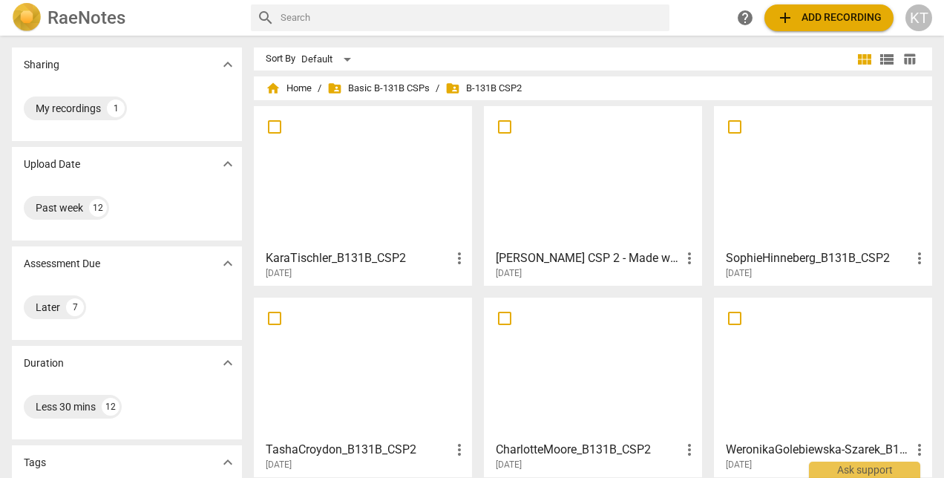
click at [366, 248] on div "KaraTischler_B131B_CSP2 more_vert [DATE]" at bounding box center [363, 261] width 209 height 37
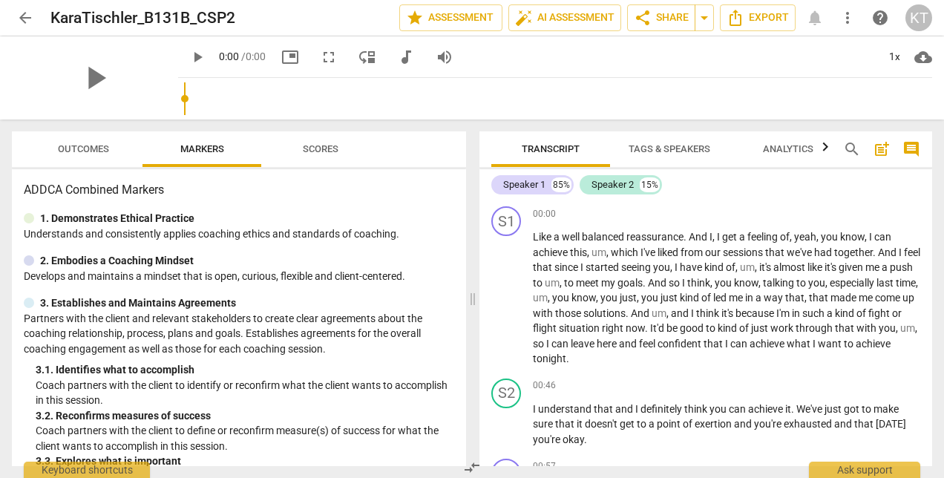
click at [551, 186] on div "85%" at bounding box center [561, 184] width 20 height 15
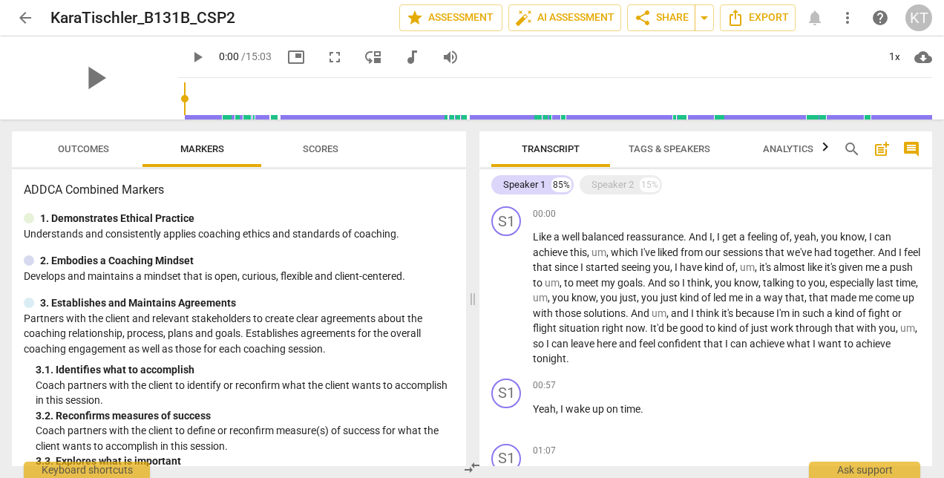
click at [615, 186] on div "Speaker 2" at bounding box center [612, 184] width 42 height 15
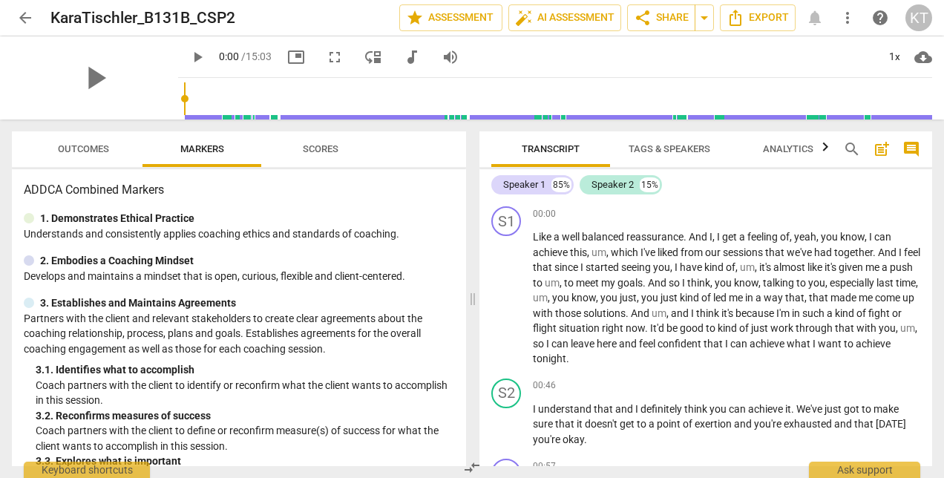
click at [81, 92] on span "play_arrow" at bounding box center [95, 78] width 39 height 39
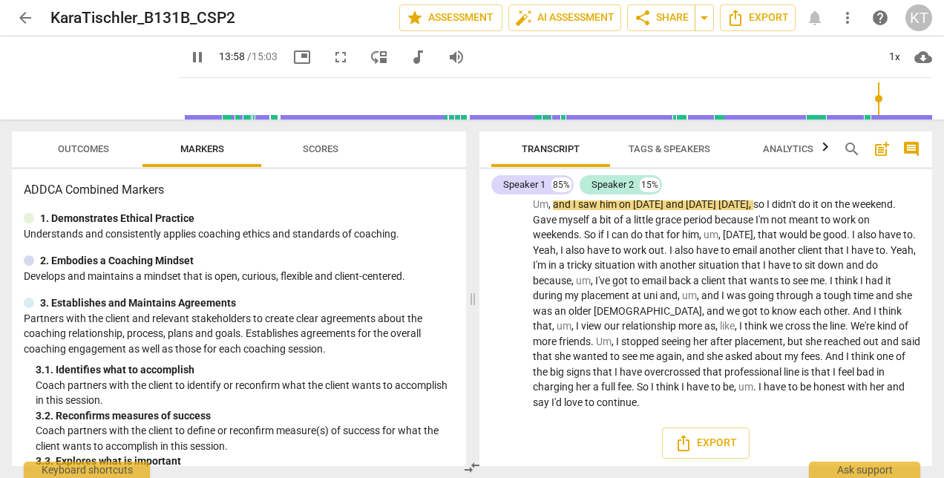
scroll to position [3915, 0]
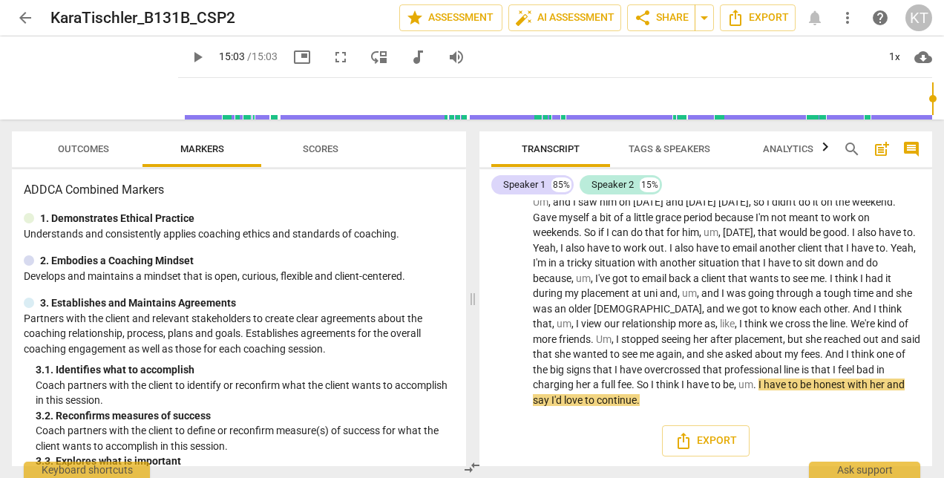
type input "903"
click at [30, 14] on span "arrow_back" at bounding box center [25, 18] width 18 height 18
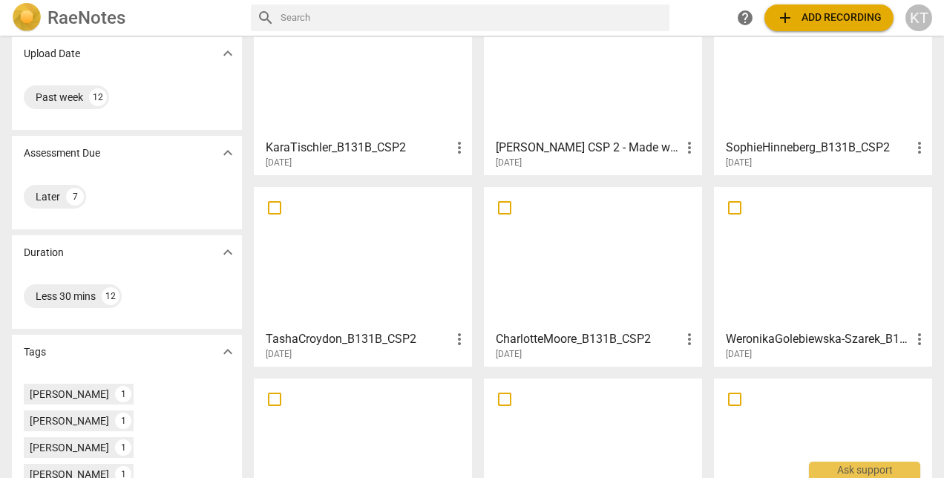
scroll to position [111, 0]
click at [354, 335] on h3 "TashaCroydon_B131B_CSP2" at bounding box center [358, 338] width 185 height 18
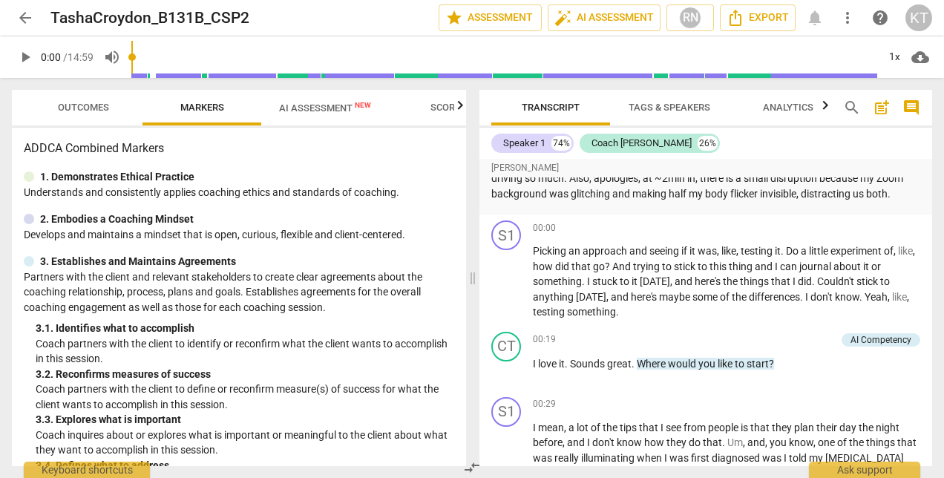
scroll to position [105, 0]
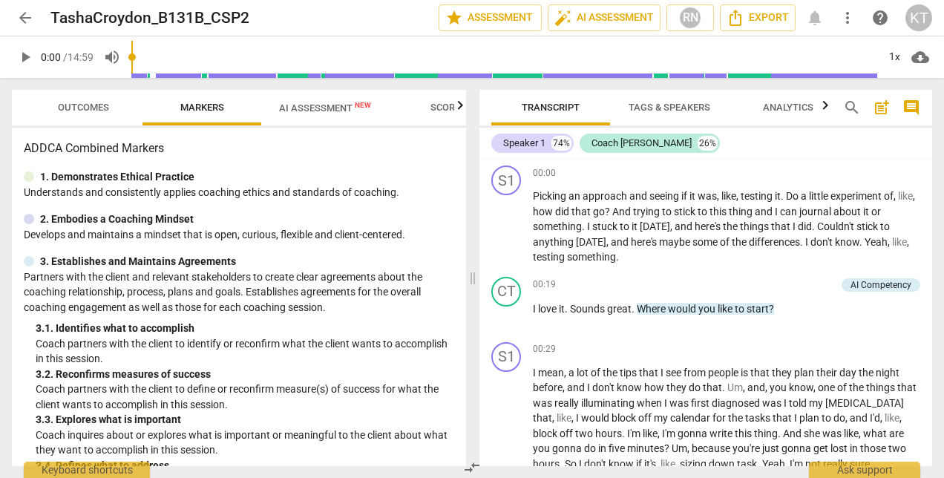
click at [21, 18] on span "arrow_back" at bounding box center [25, 18] width 18 height 18
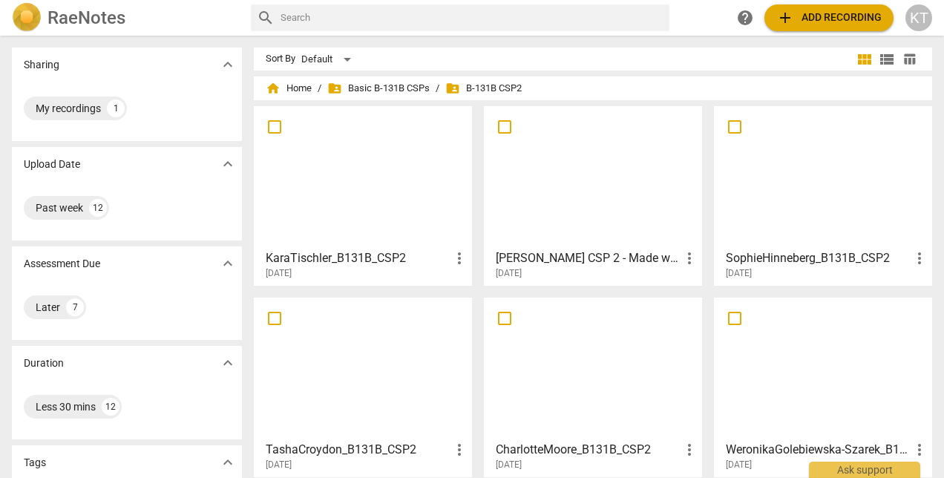
click at [369, 251] on h3 "KaraTischler_B131B_CSP2" at bounding box center [358, 258] width 185 height 18
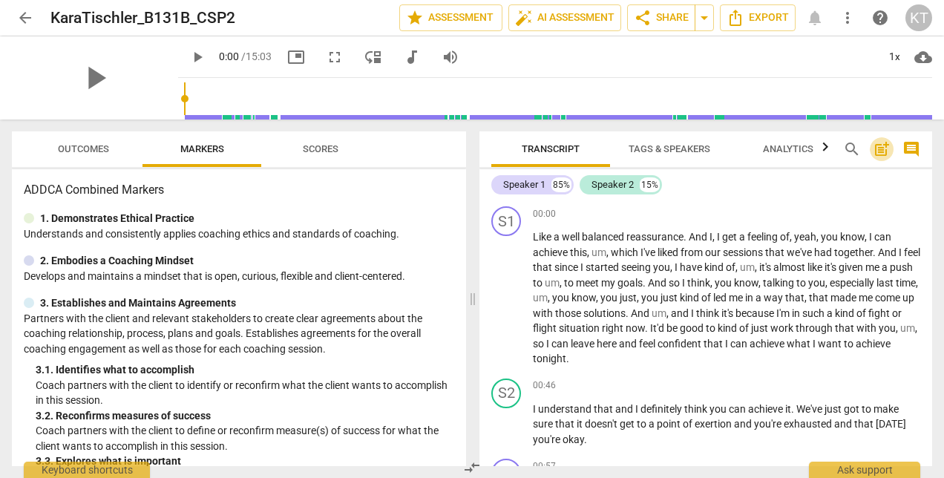
click at [878, 151] on span "post_add" at bounding box center [881, 149] width 18 height 18
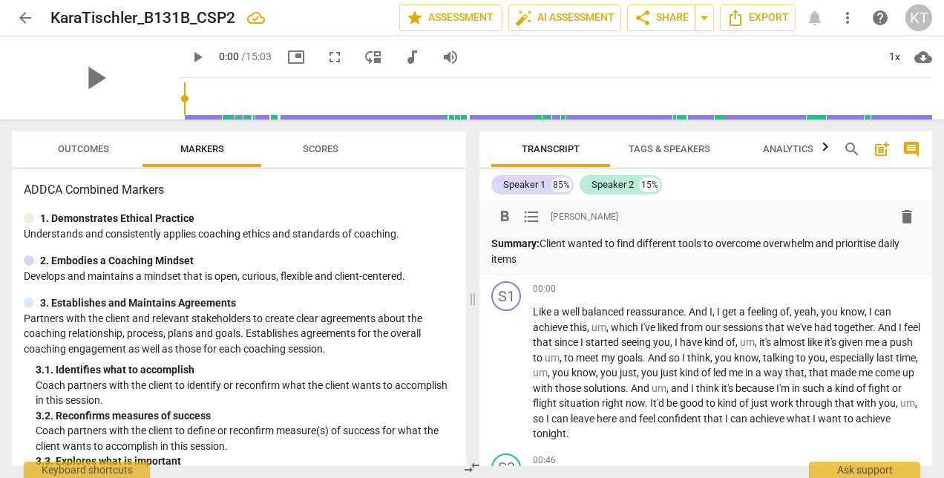
click at [641, 246] on p "Summary: Client wanted to find different tools to overcome overwhelm and priori…" at bounding box center [705, 251] width 429 height 30
click at [573, 244] on p "Summary: Client wanted to discover different tools to overcome overwhelm and pr…" at bounding box center [705, 251] width 429 height 30
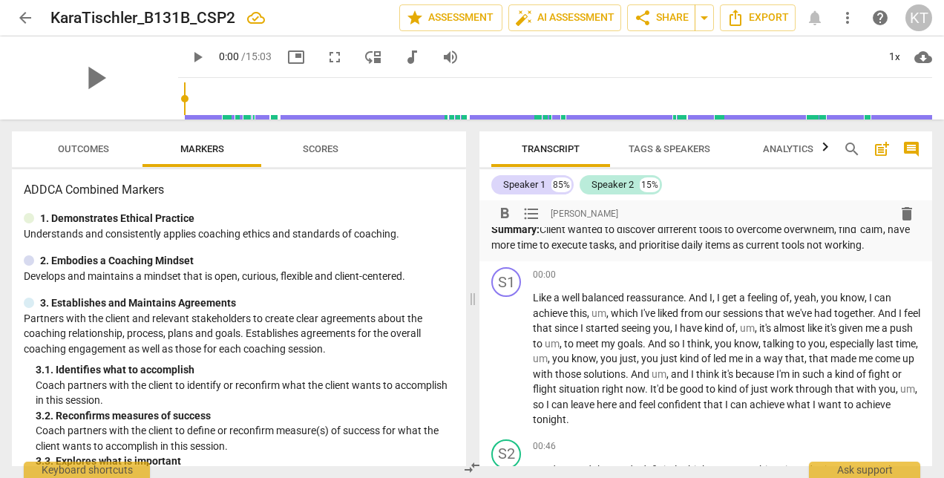
scroll to position [15, 0]
click at [898, 244] on p "Summary: Client wanted to discover different tools to overcome overwhelm, find …" at bounding box center [705, 236] width 429 height 30
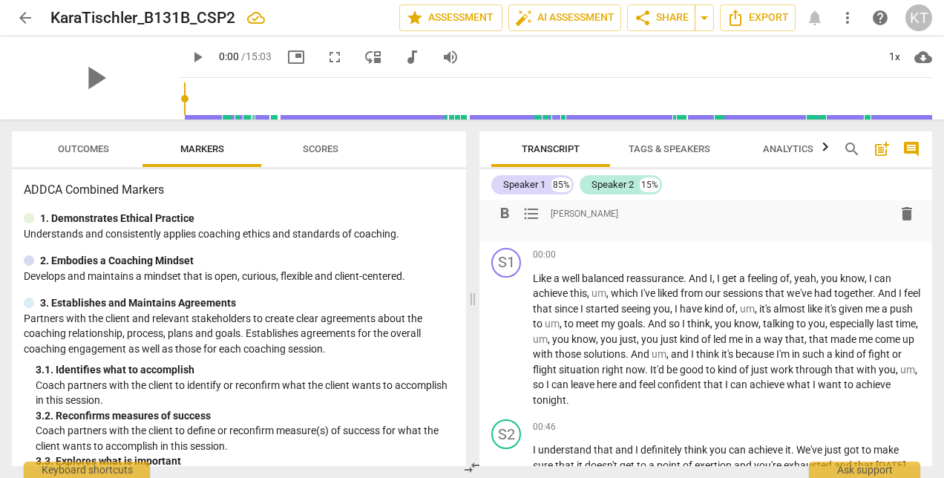
scroll to position [0, 0]
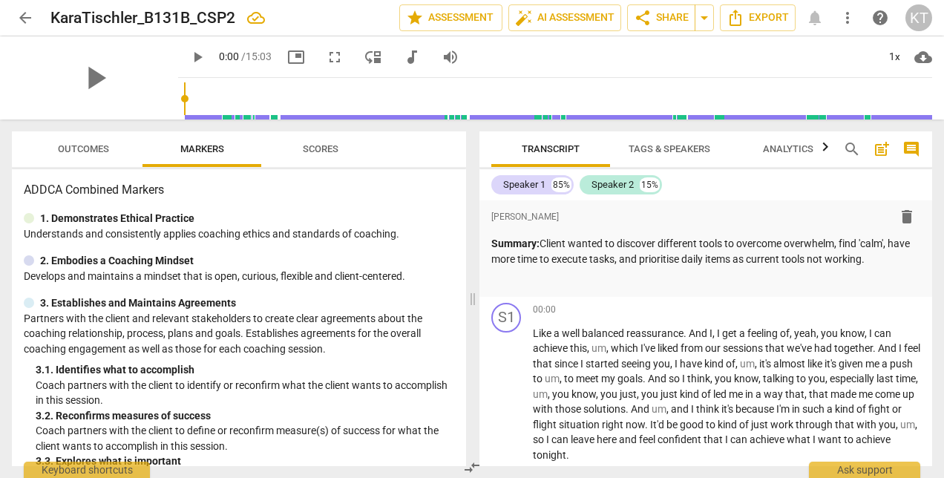
click at [730, 384] on p "Like a well balanced reassurance . And I , I get a feeling of , yeah , you know…" at bounding box center [726, 394] width 387 height 137
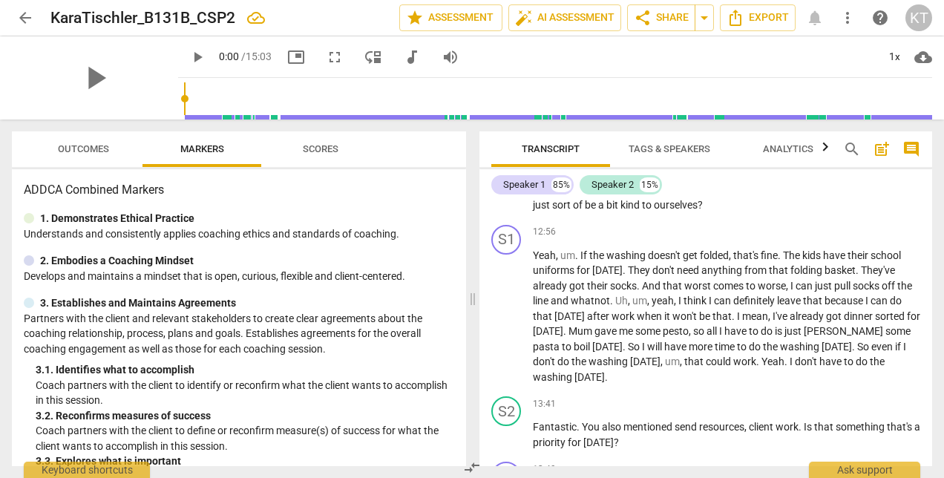
scroll to position [4043, 0]
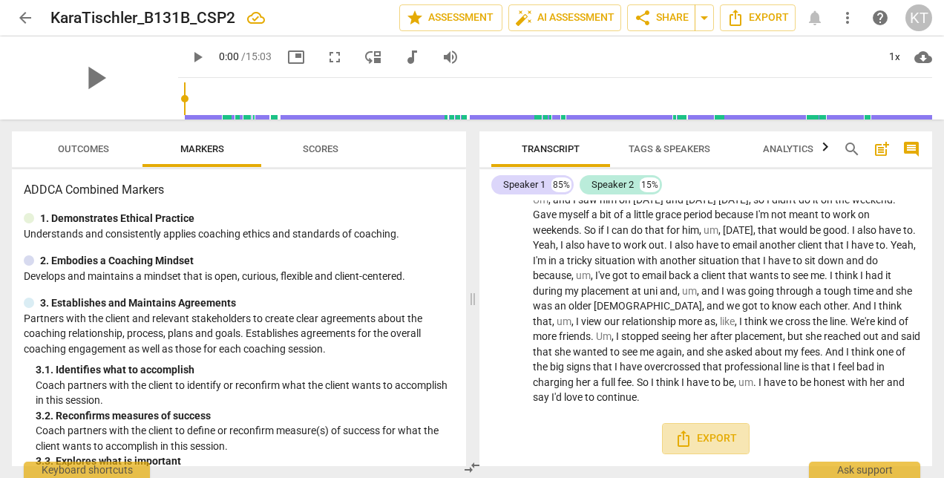
click at [696, 437] on span "Export" at bounding box center [705, 439] width 62 height 18
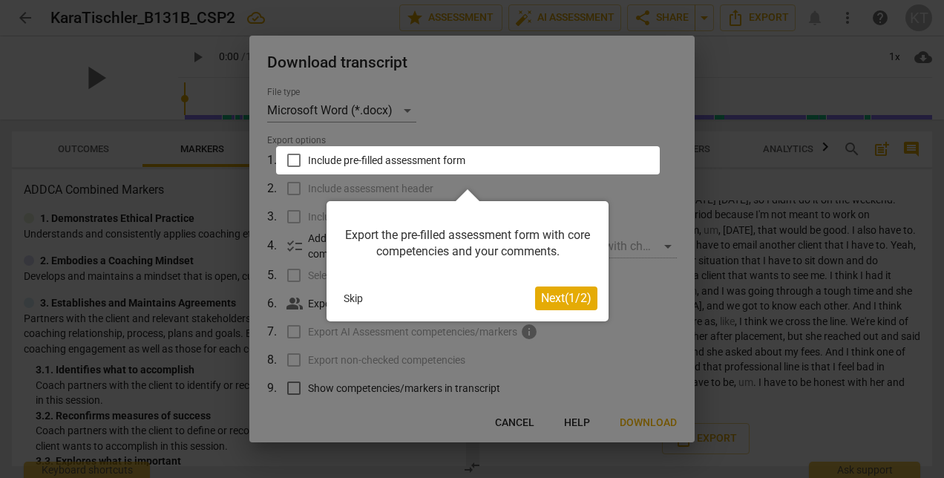
click at [355, 299] on button "Skip" at bounding box center [353, 298] width 31 height 22
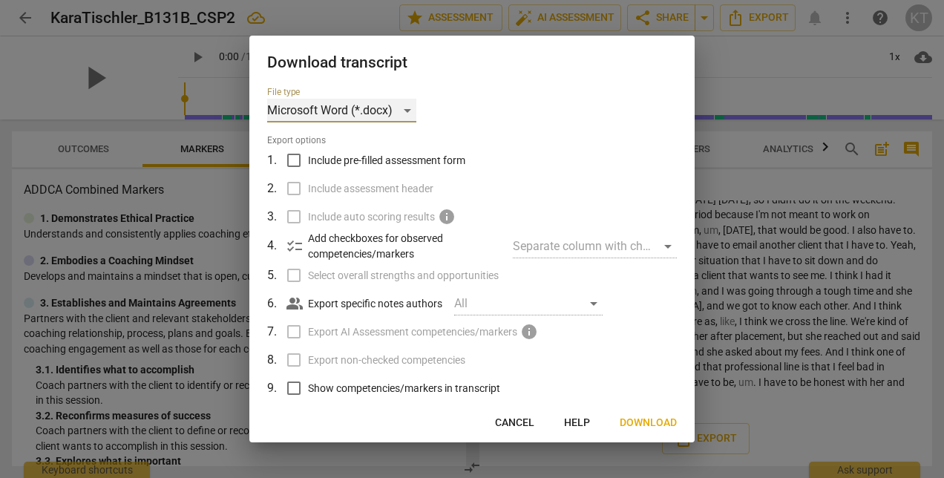
click at [408, 111] on div "Microsoft Word (*.docx)" at bounding box center [341, 111] width 149 height 24
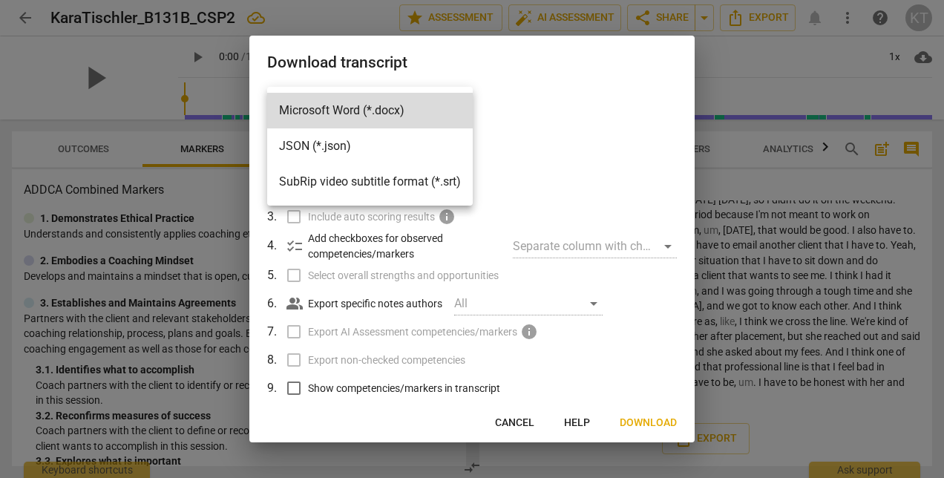
click at [545, 119] on div at bounding box center [472, 239] width 944 height 478
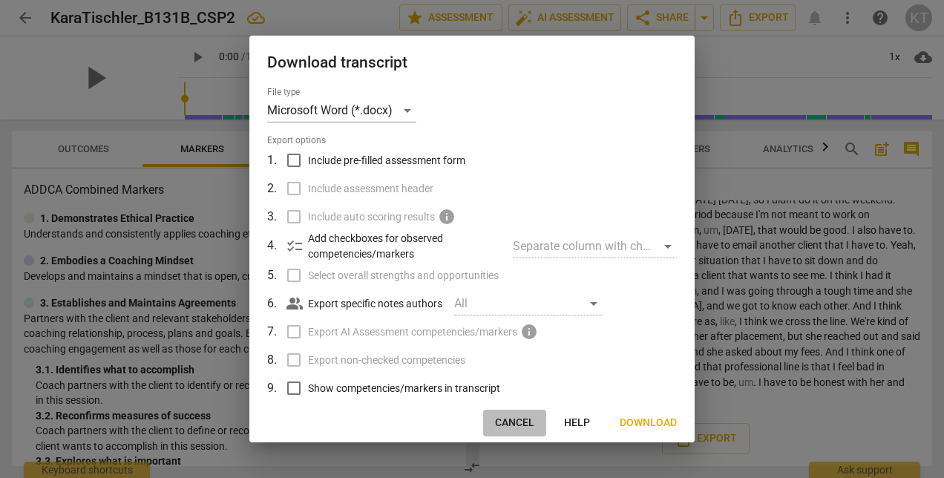
click at [513, 423] on span "Cancel" at bounding box center [514, 422] width 39 height 15
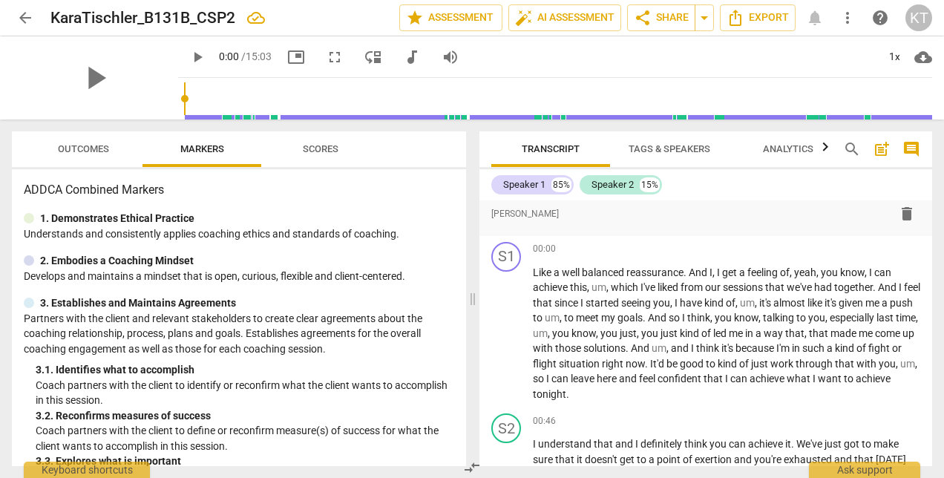
scroll to position [0, 0]
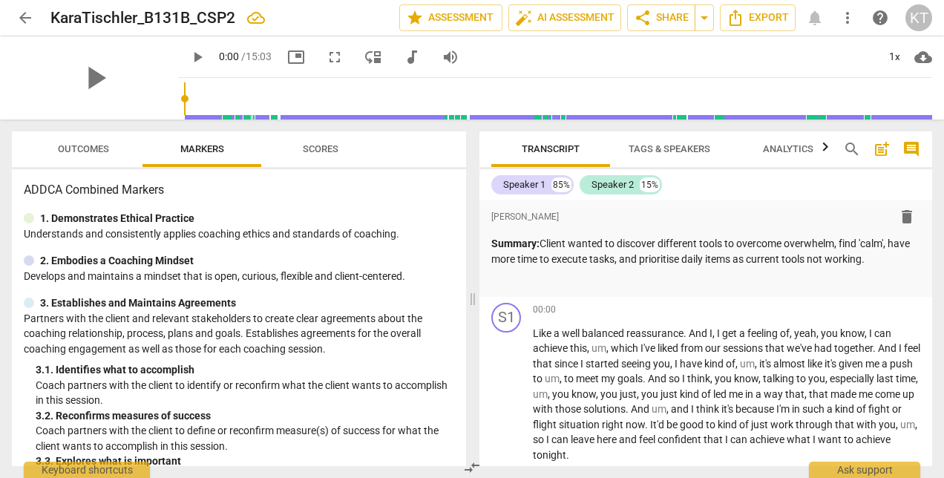
click at [22, 19] on span "arrow_back" at bounding box center [25, 18] width 18 height 18
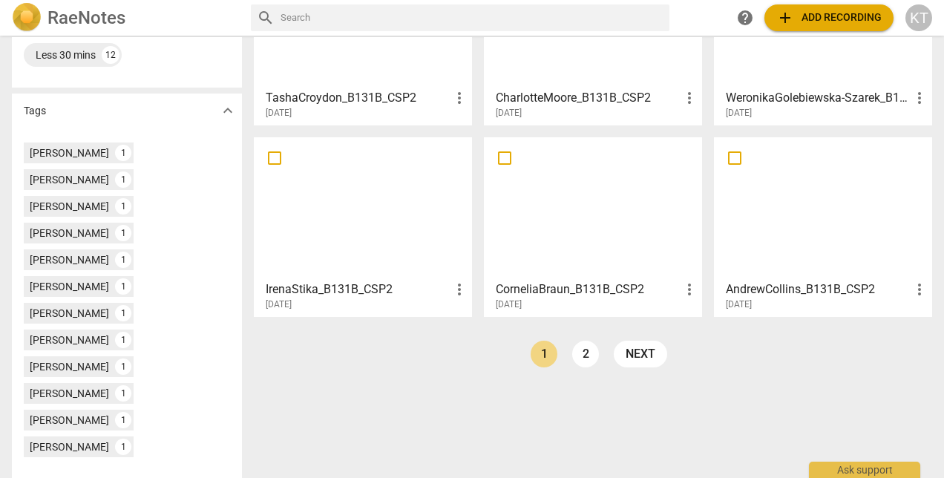
scroll to position [404, 0]
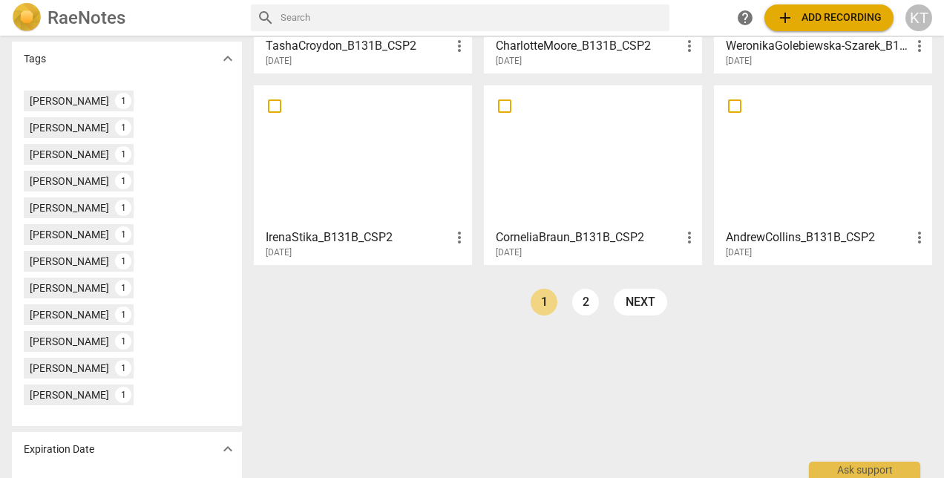
click at [580, 300] on link "2" at bounding box center [585, 302] width 27 height 27
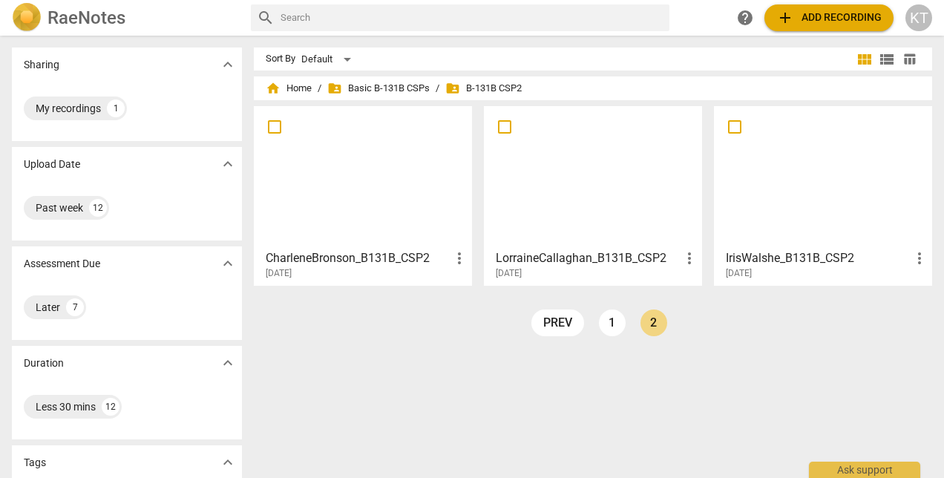
click at [559, 211] on div at bounding box center [593, 176] width 208 height 131
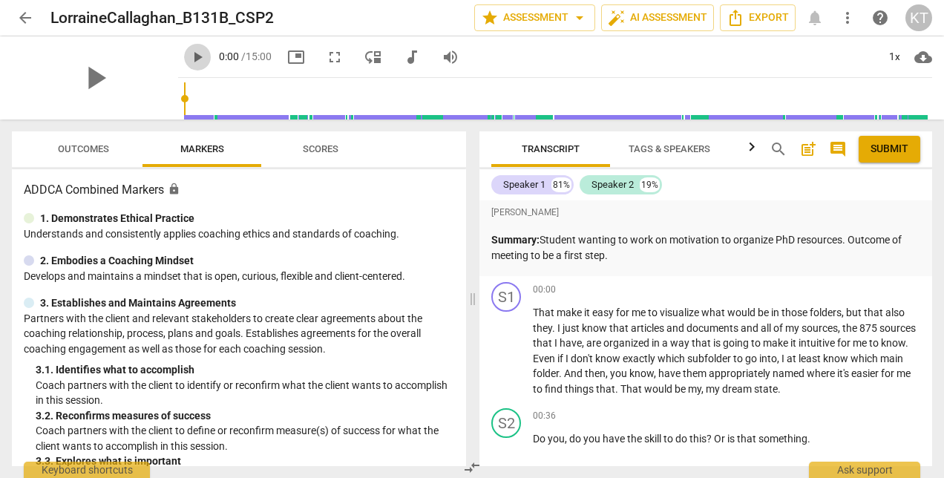
click at [184, 47] on button "play_arrow" at bounding box center [197, 57] width 27 height 27
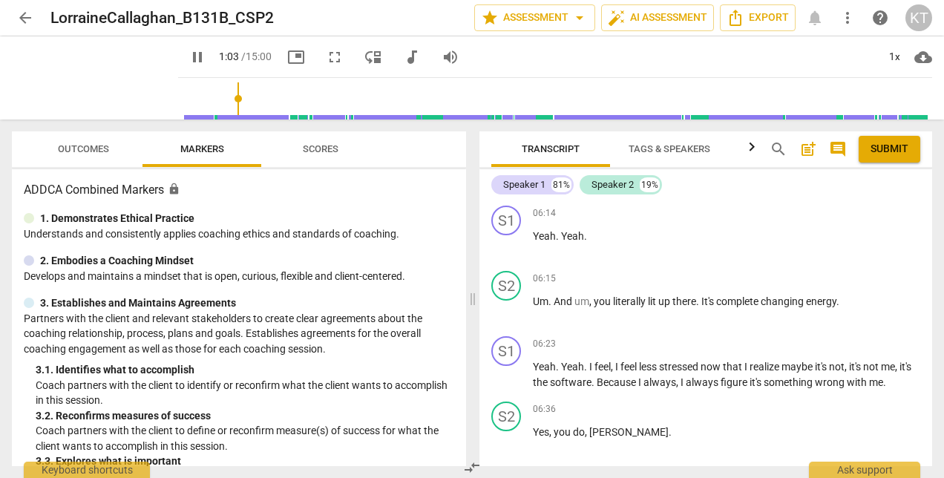
scroll to position [2053, 0]
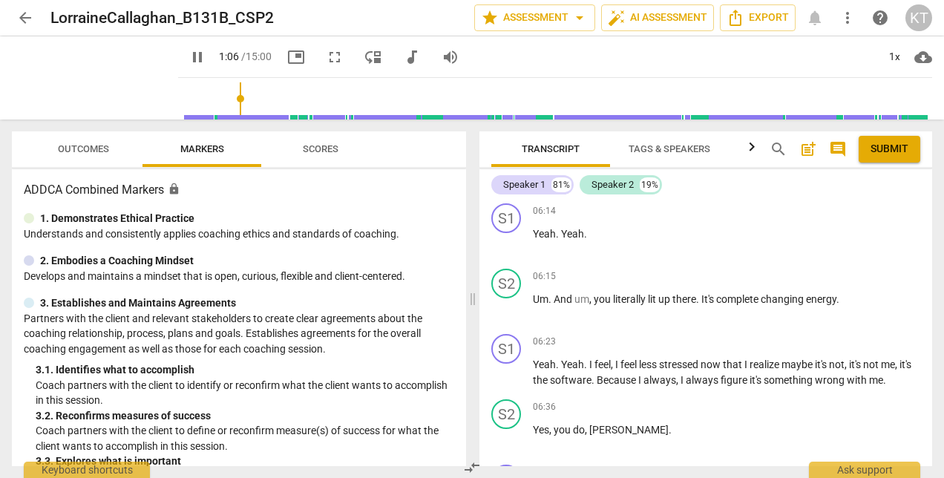
type input "67"
click at [28, 17] on span "arrow_back" at bounding box center [25, 18] width 18 height 18
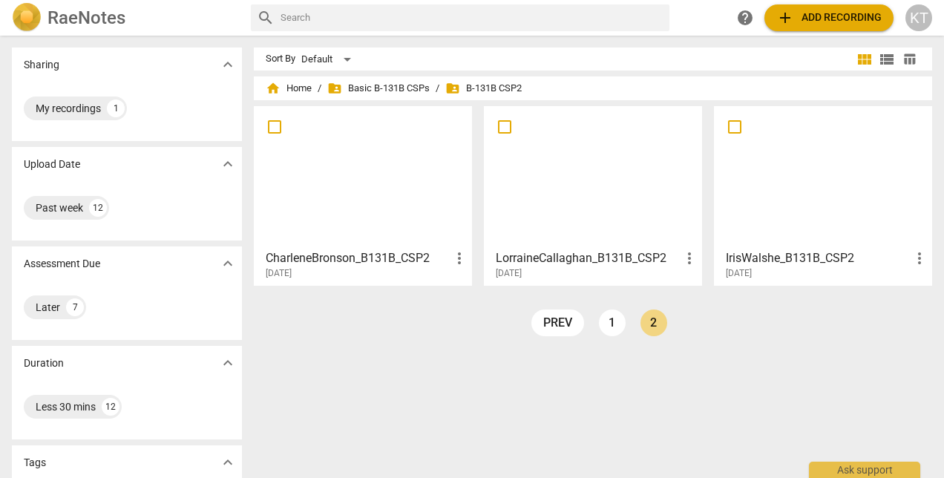
click at [331, 193] on div at bounding box center [363, 176] width 208 height 131
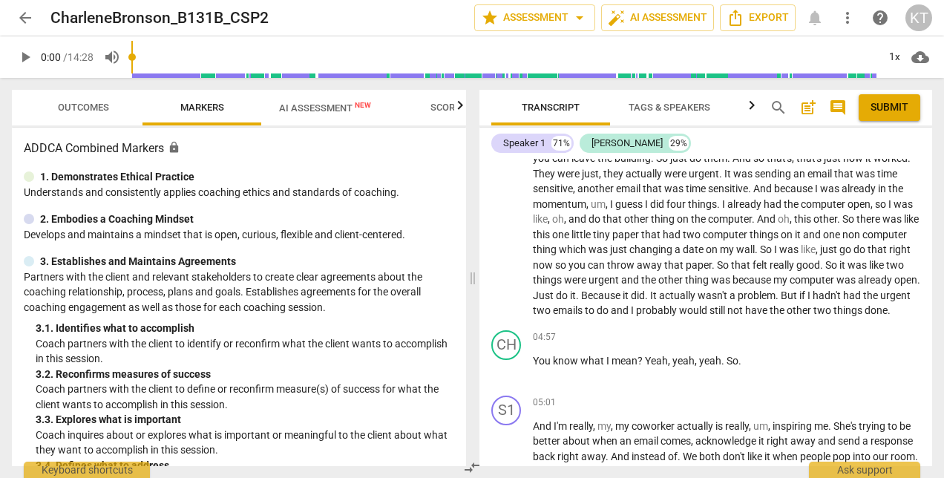
scroll to position [1284, 0]
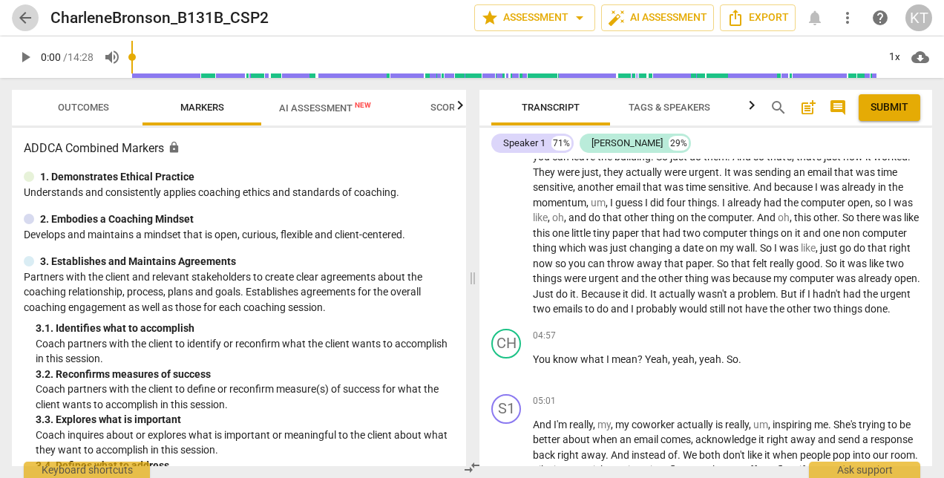
click at [27, 16] on span "arrow_back" at bounding box center [25, 18] width 18 height 18
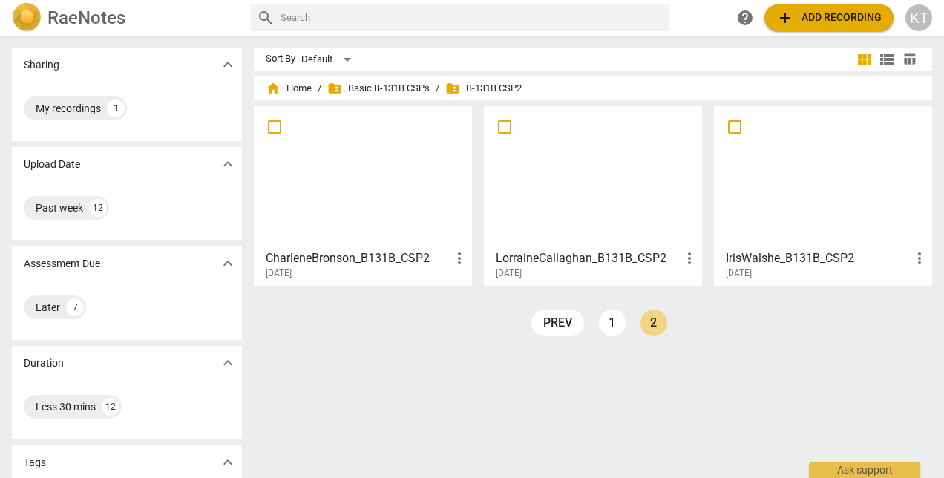
click at [783, 255] on h3 "IrisWalshe_B131B_CSP2" at bounding box center [818, 258] width 185 height 18
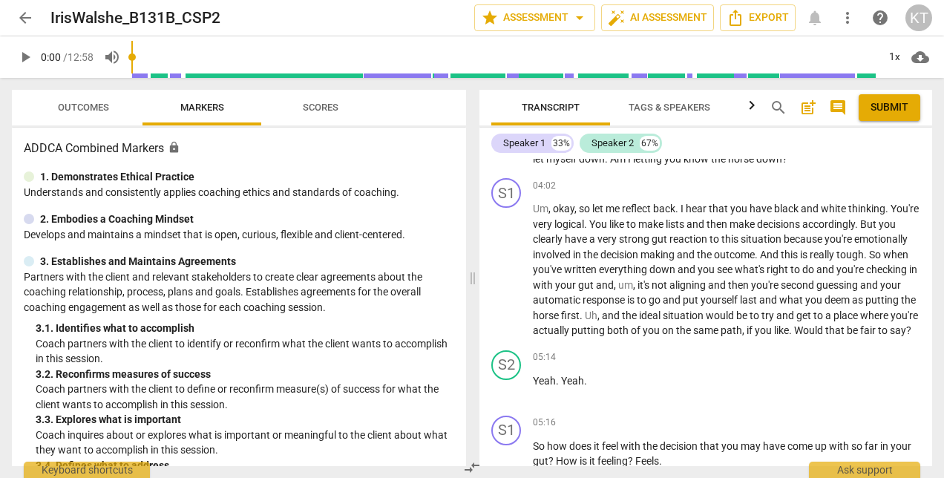
scroll to position [783, 0]
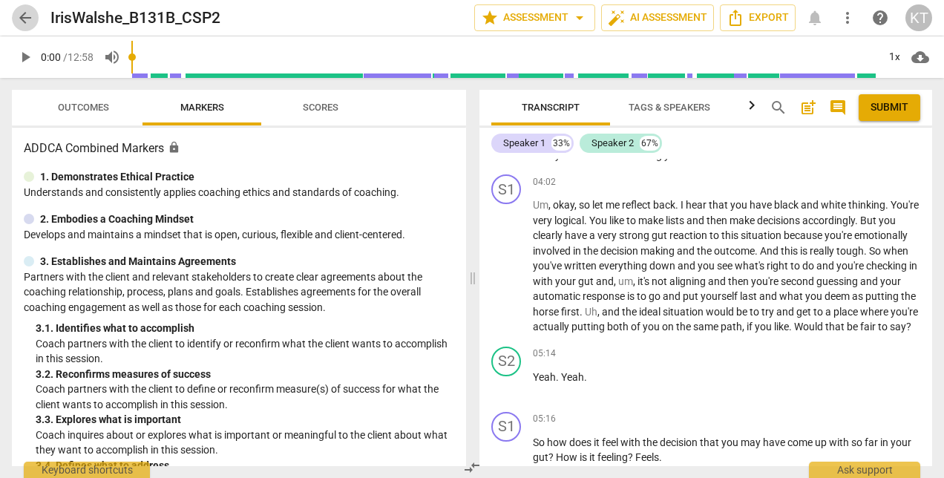
click at [24, 21] on span "arrow_back" at bounding box center [25, 18] width 18 height 18
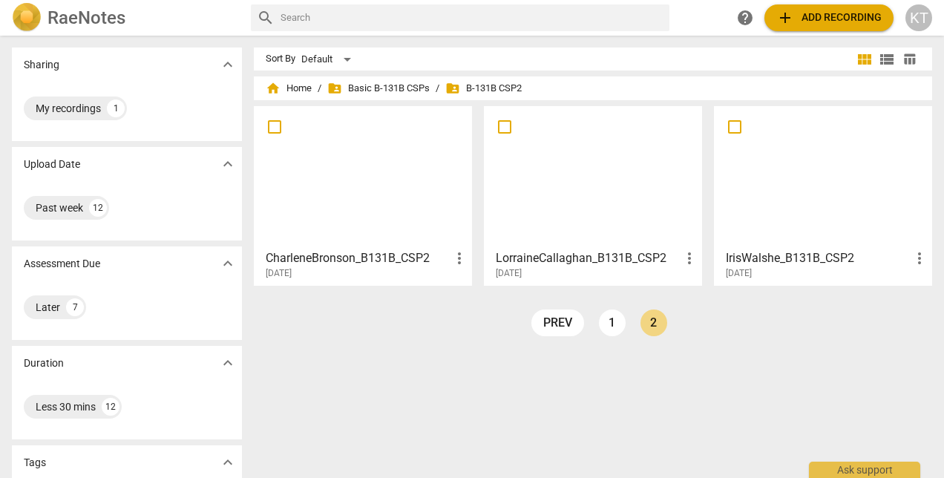
click at [608, 323] on link "1" at bounding box center [612, 322] width 27 height 27
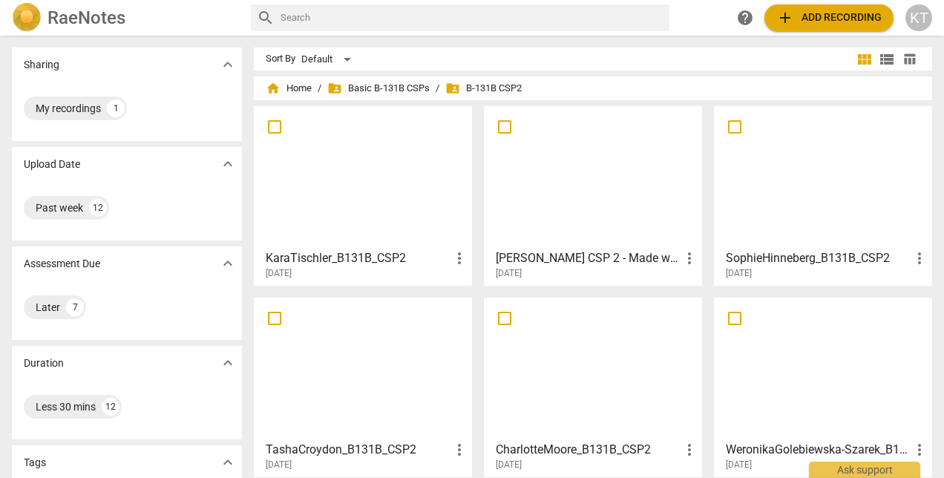
click at [604, 257] on h3 "[PERSON_NAME] CSP 2 - Made with [PERSON_NAME]" at bounding box center [588, 258] width 185 height 18
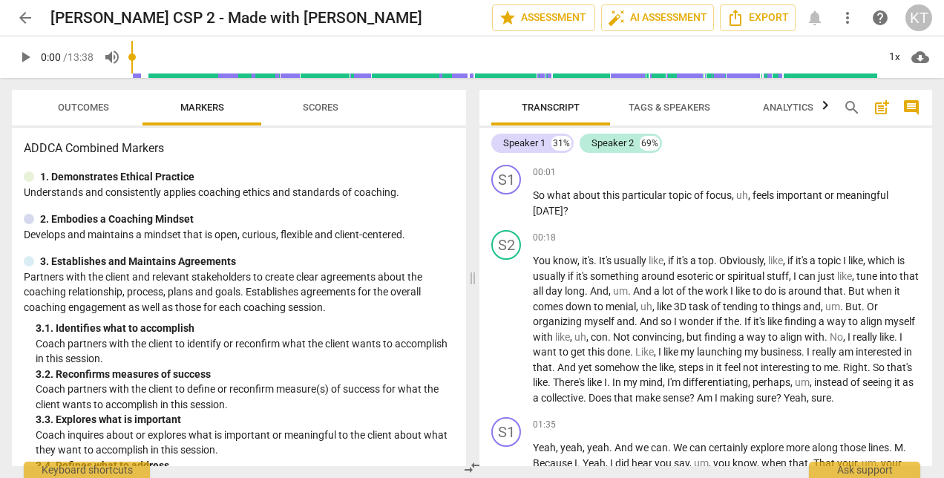
click at [27, 18] on span "arrow_back" at bounding box center [25, 18] width 18 height 18
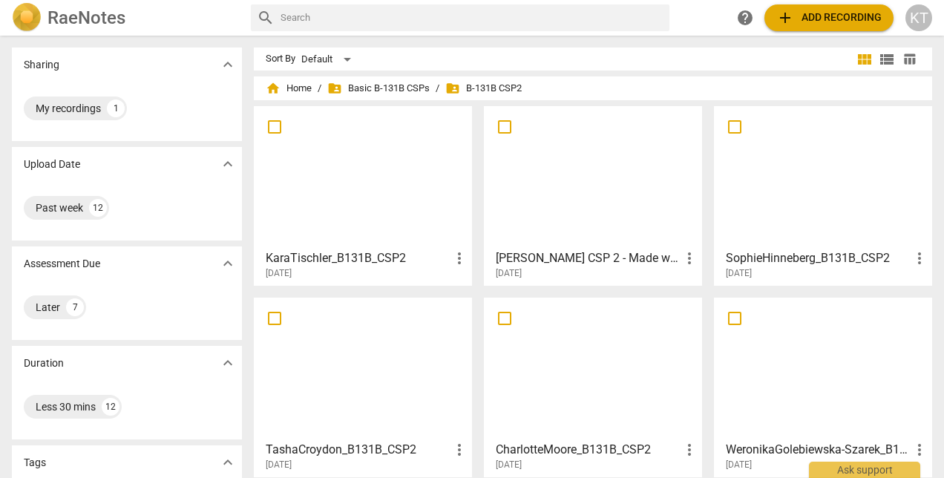
click at [752, 254] on h3 "SophieHinneberg_B131B_CSP2" at bounding box center [818, 258] width 185 height 18
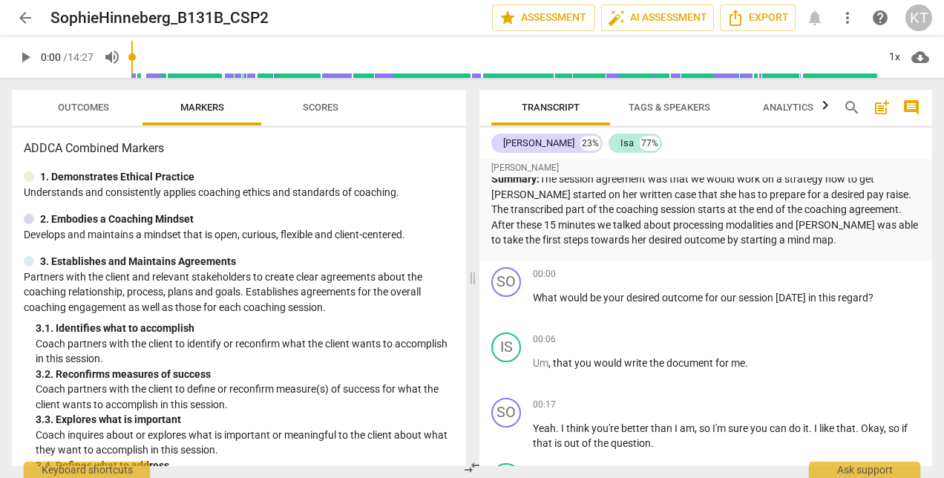
scroll to position [20, 0]
click at [25, 15] on span "arrow_back" at bounding box center [25, 18] width 18 height 18
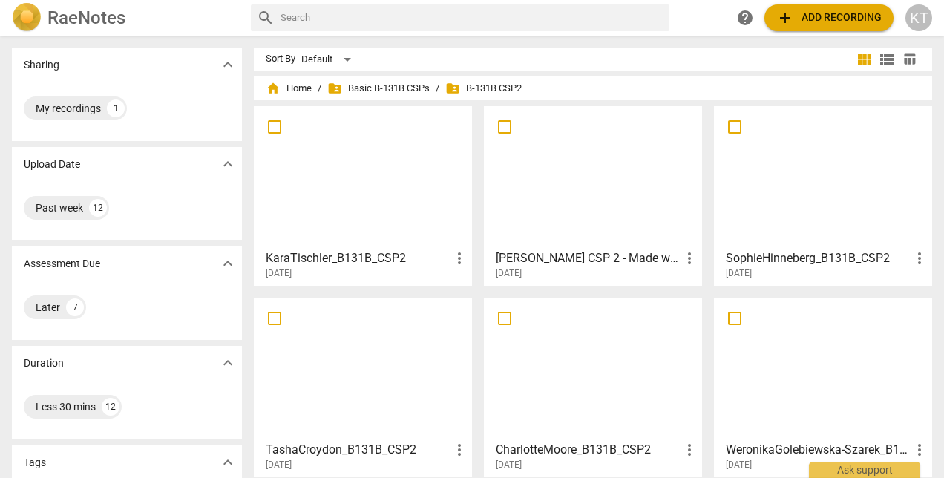
scroll to position [135, 0]
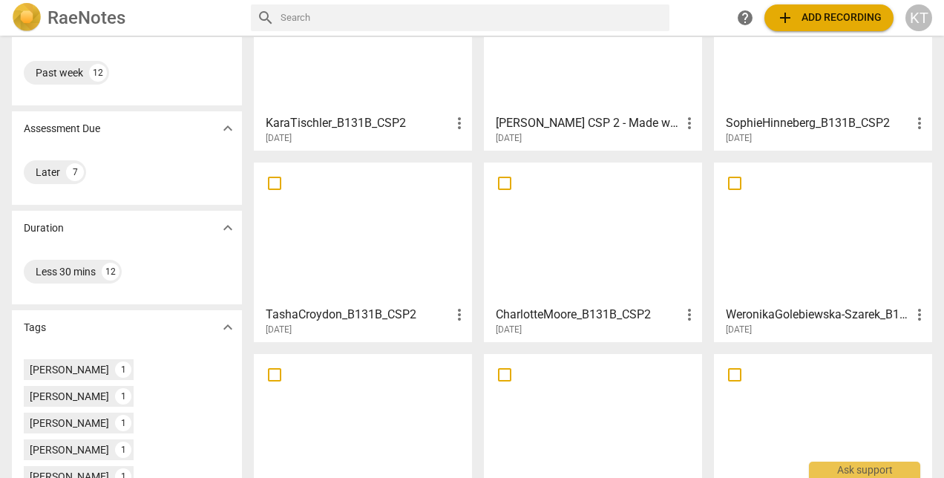
click at [392, 313] on h3 "TashaCroydon_B131B_CSP2" at bounding box center [358, 315] width 185 height 18
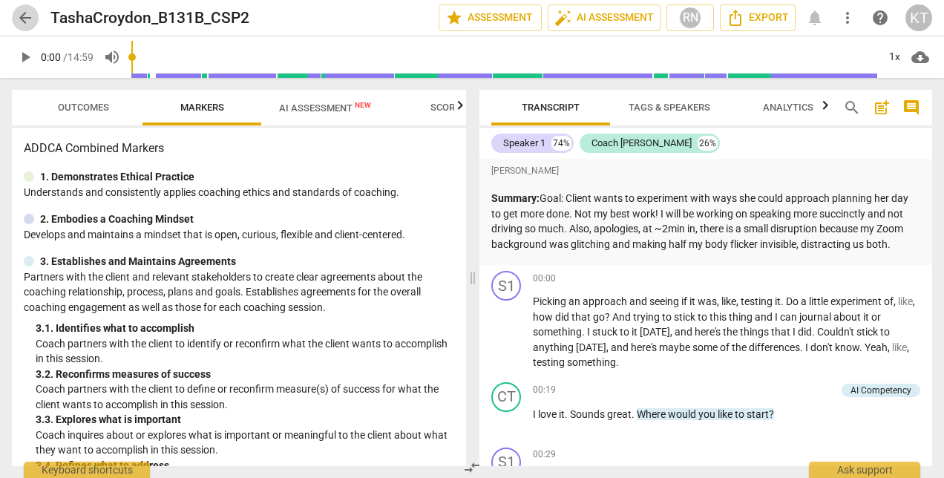
click at [22, 16] on span "arrow_back" at bounding box center [25, 18] width 18 height 18
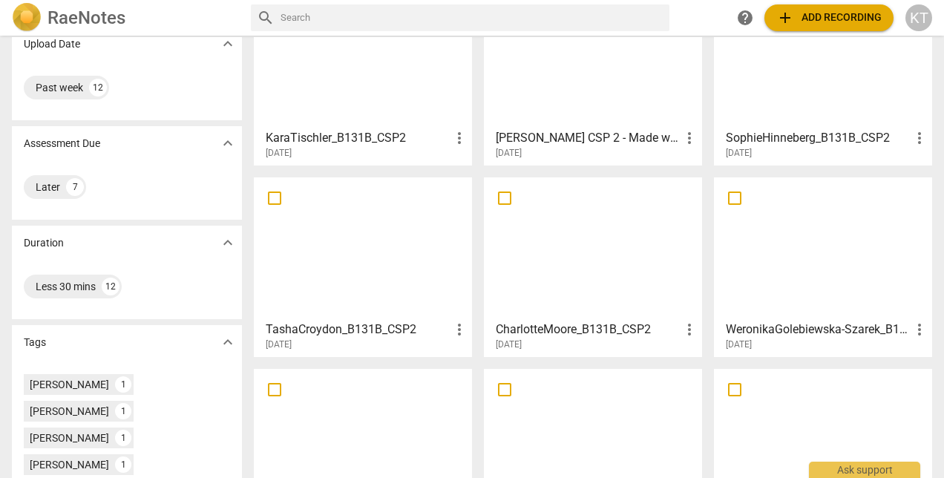
scroll to position [122, 0]
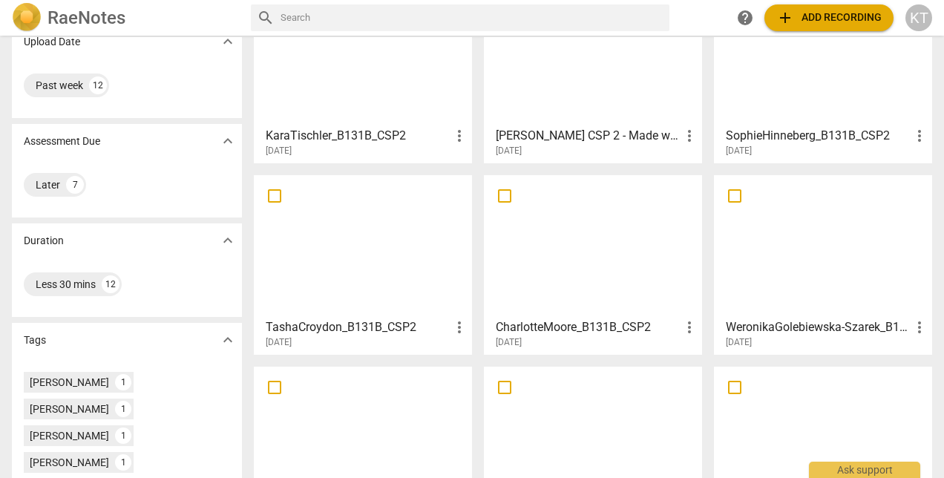
click at [610, 320] on h3 "CharlotteMoore_B131B_CSP2" at bounding box center [588, 327] width 185 height 18
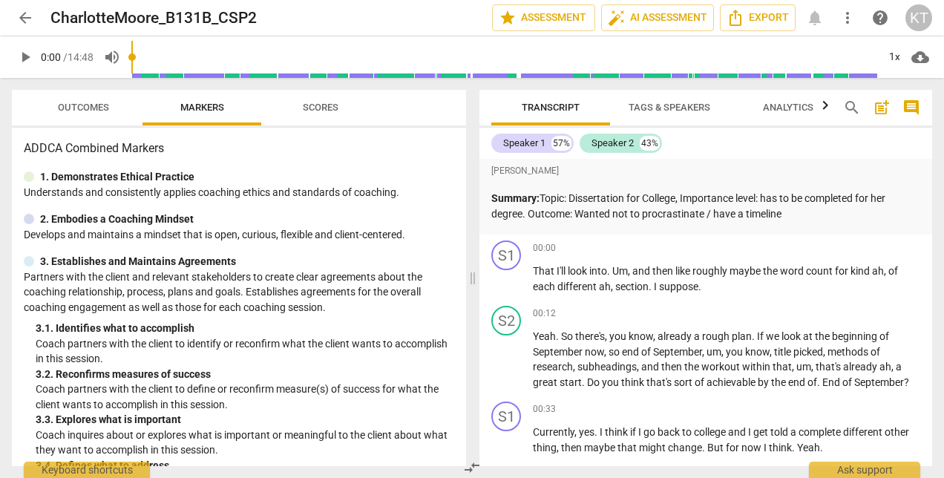
click at [27, 15] on span "arrow_back" at bounding box center [25, 18] width 18 height 18
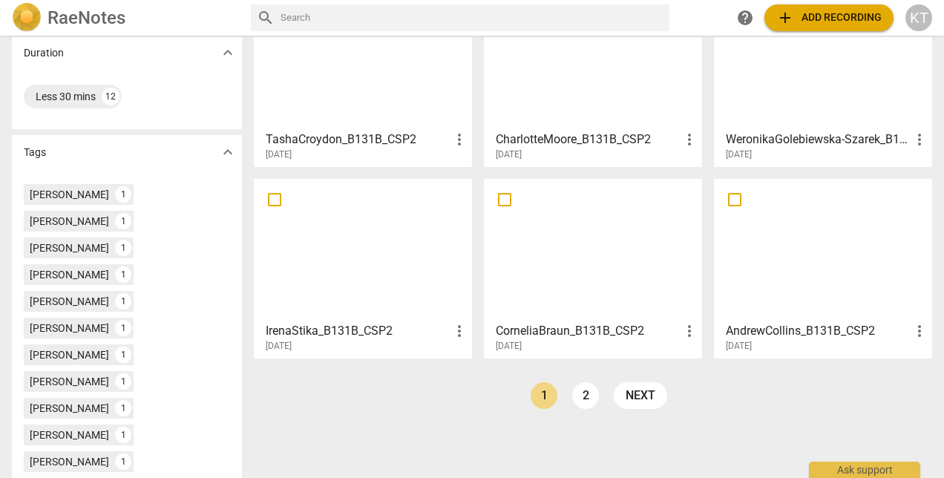
scroll to position [312, 0]
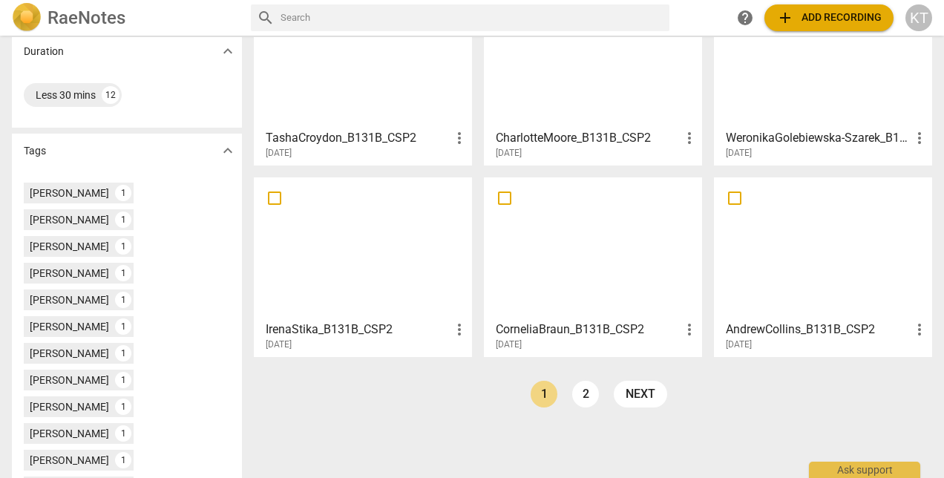
click at [346, 319] on div "IrenaStika_B131B_CSP2 more_vert [DATE]" at bounding box center [363, 332] width 209 height 37
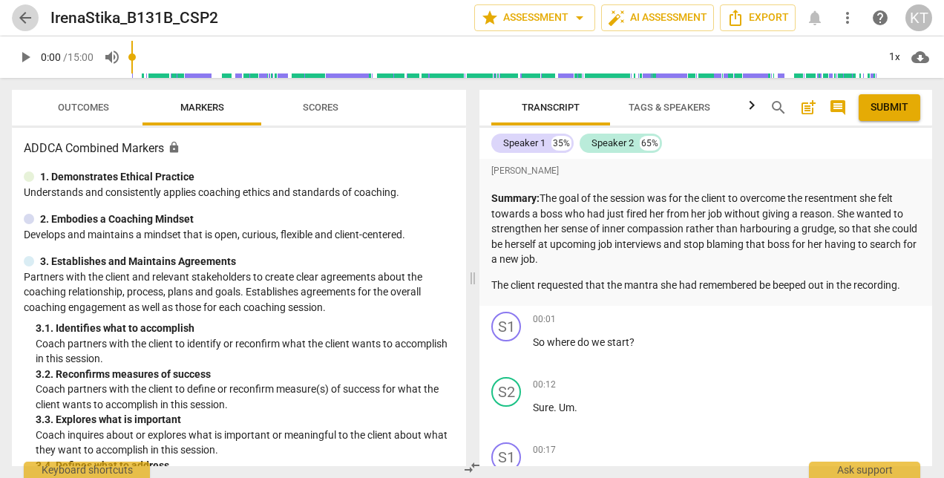
click at [27, 22] on span "arrow_back" at bounding box center [25, 18] width 18 height 18
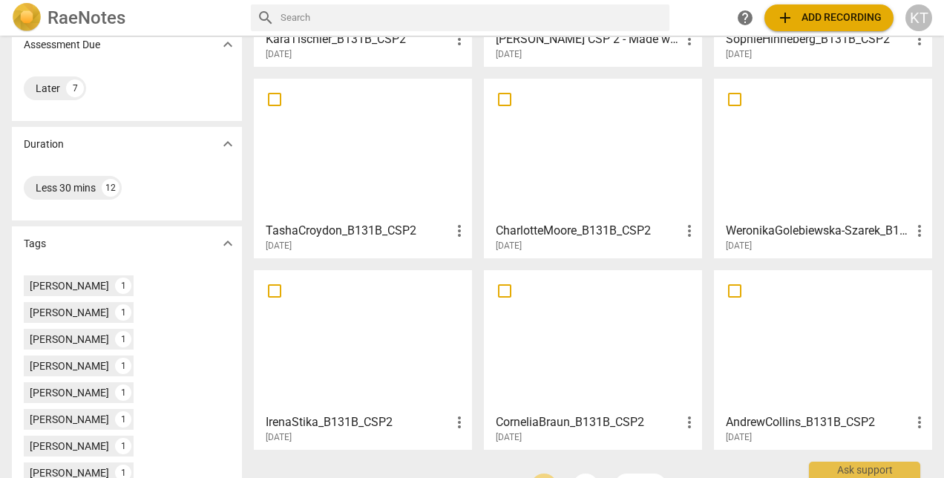
scroll to position [382, 0]
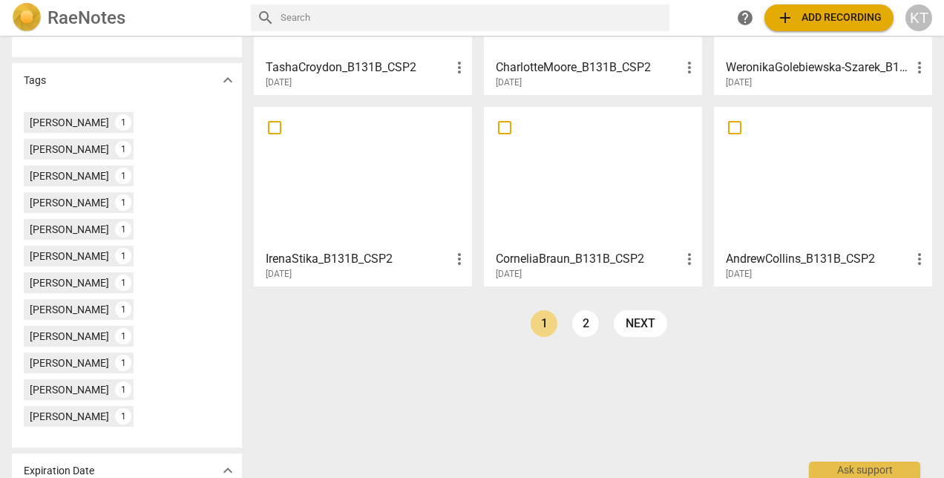
click at [591, 257] on h3 "CorneliaBraun_B131B_CSP2" at bounding box center [588, 259] width 185 height 18
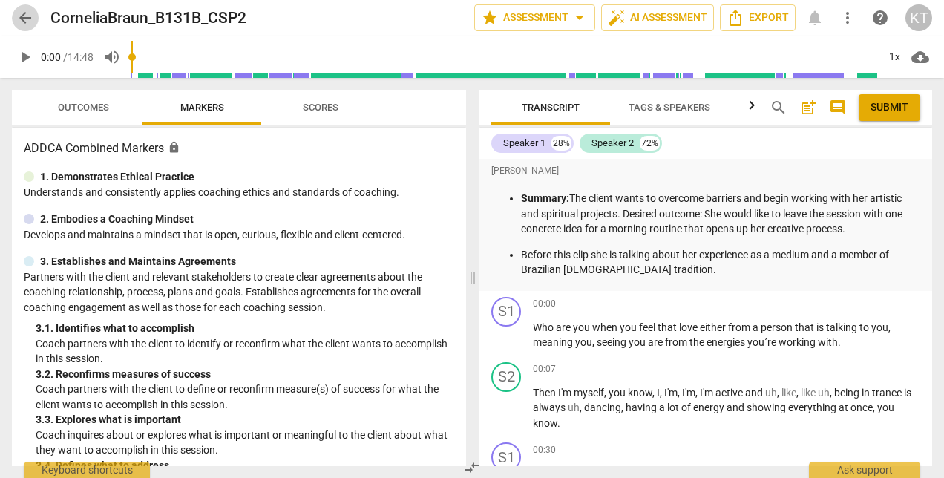
click at [24, 19] on span "arrow_back" at bounding box center [25, 18] width 18 height 18
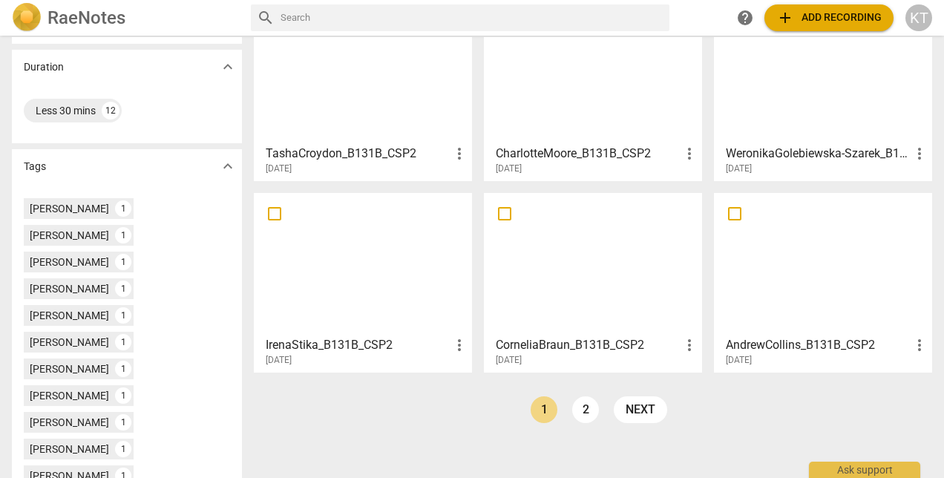
scroll to position [306, 0]
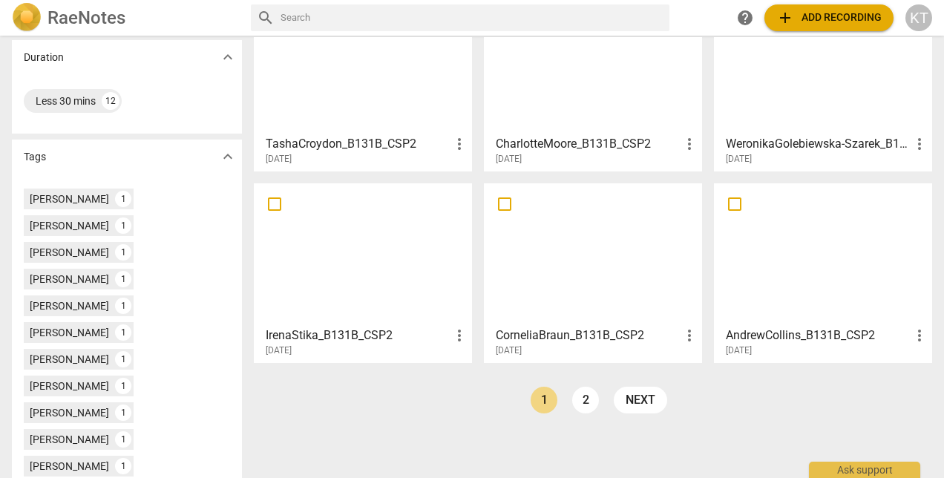
click at [813, 328] on h3 "AndrewCollins_B131B_CSP2" at bounding box center [818, 335] width 185 height 18
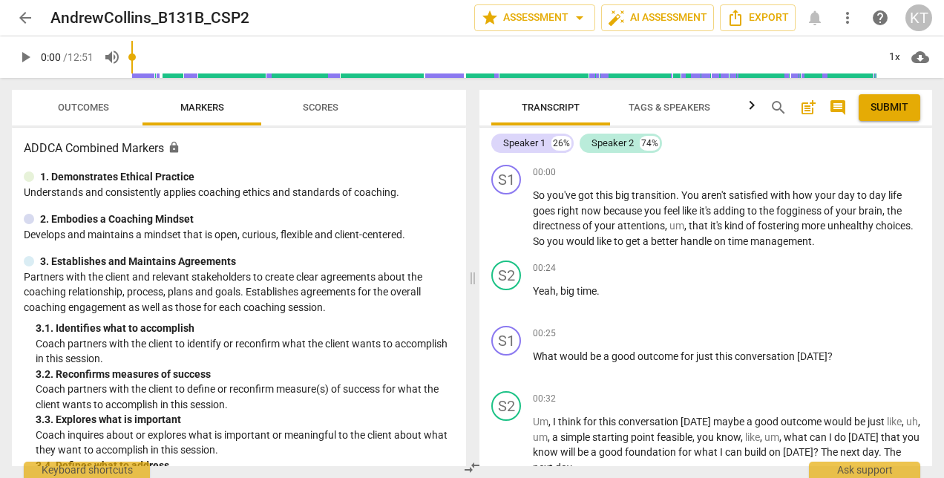
scroll to position [6, 0]
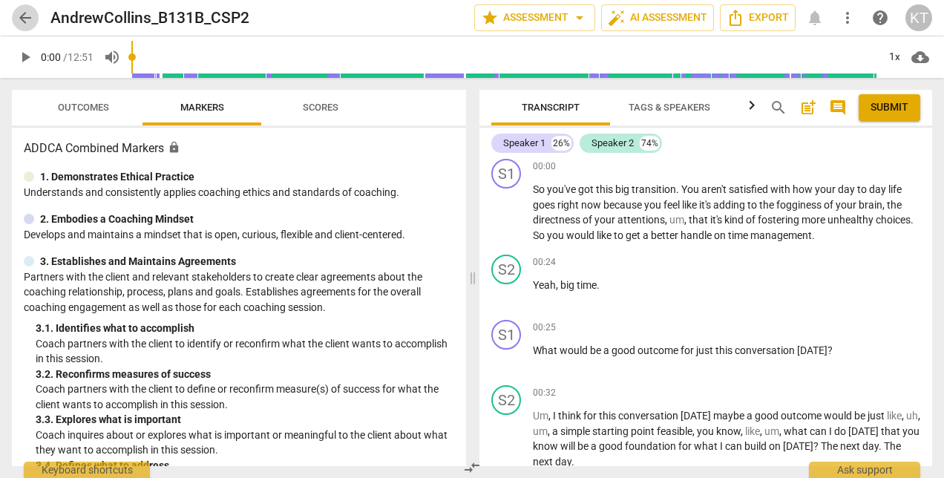
click at [21, 21] on span "arrow_back" at bounding box center [25, 18] width 18 height 18
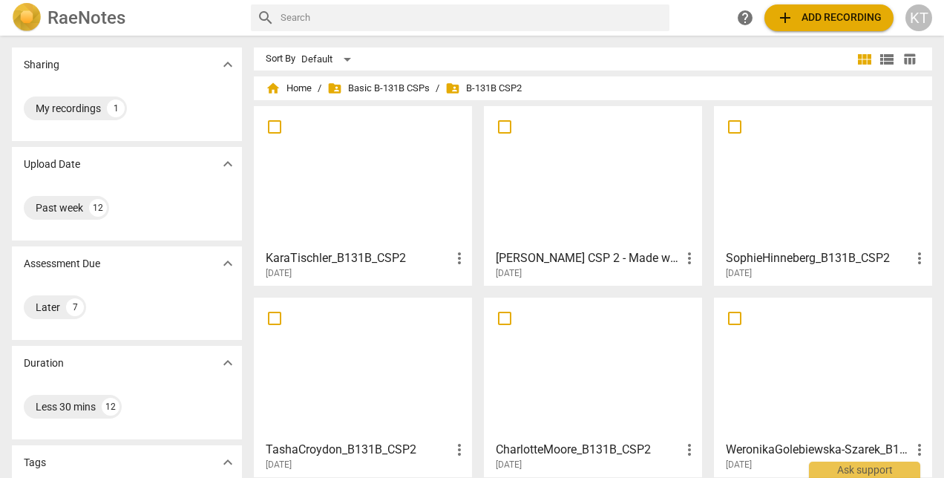
click at [350, 234] on div at bounding box center [363, 176] width 208 height 131
